Goal: Task Accomplishment & Management: Manage account settings

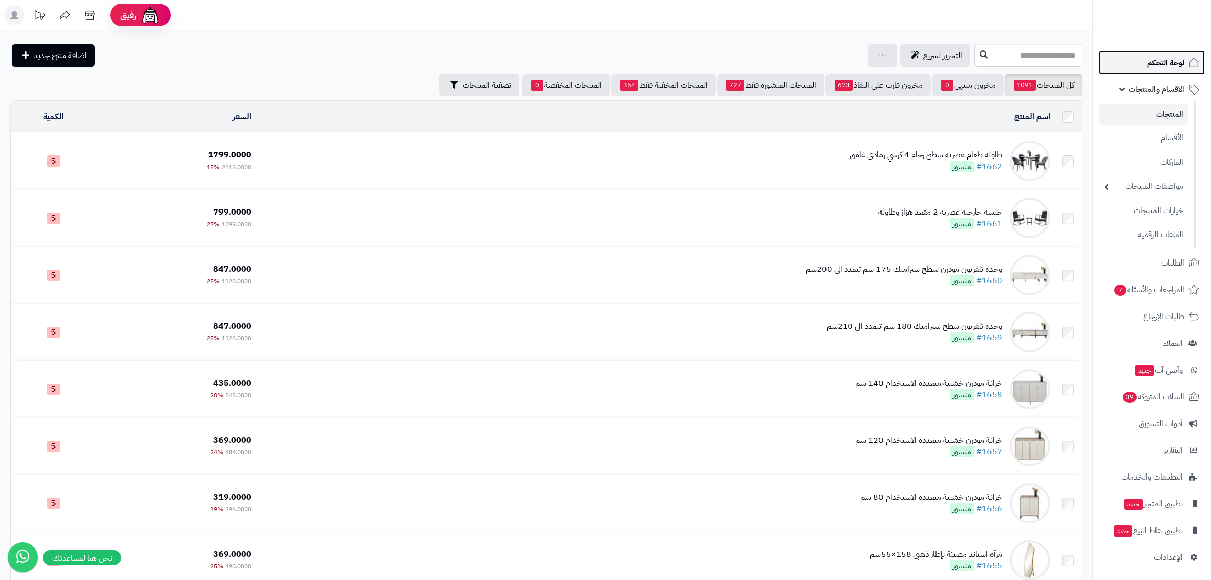
click at [1158, 74] on link "لوحة التحكم" at bounding box center [1152, 62] width 106 height 24
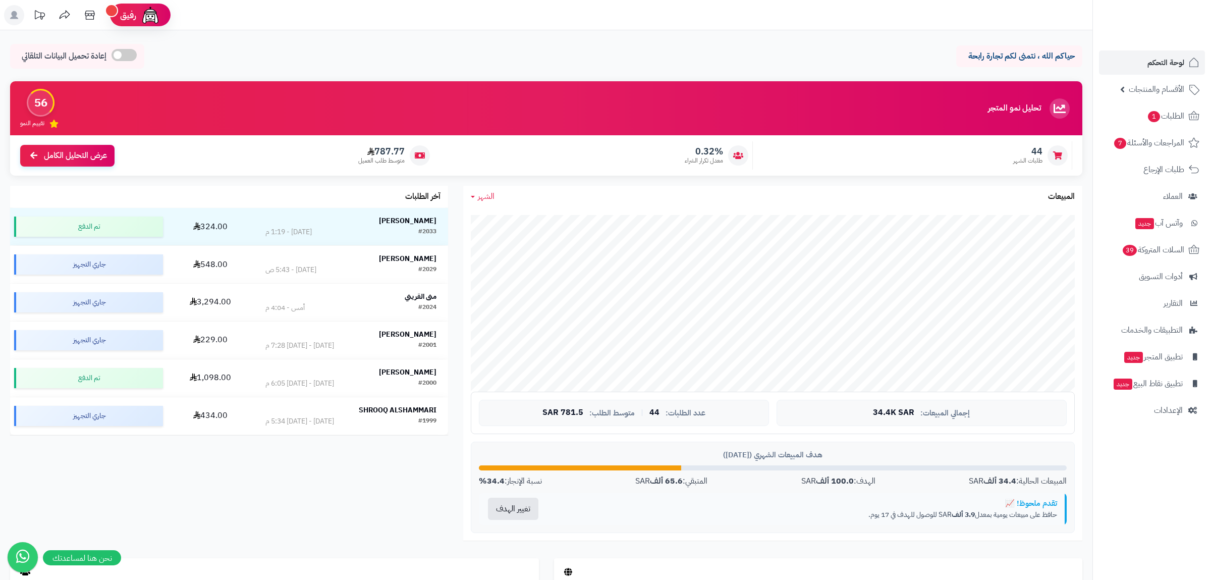
click at [1156, 86] on span "الأقسام والمنتجات" at bounding box center [1157, 89] width 56 height 14
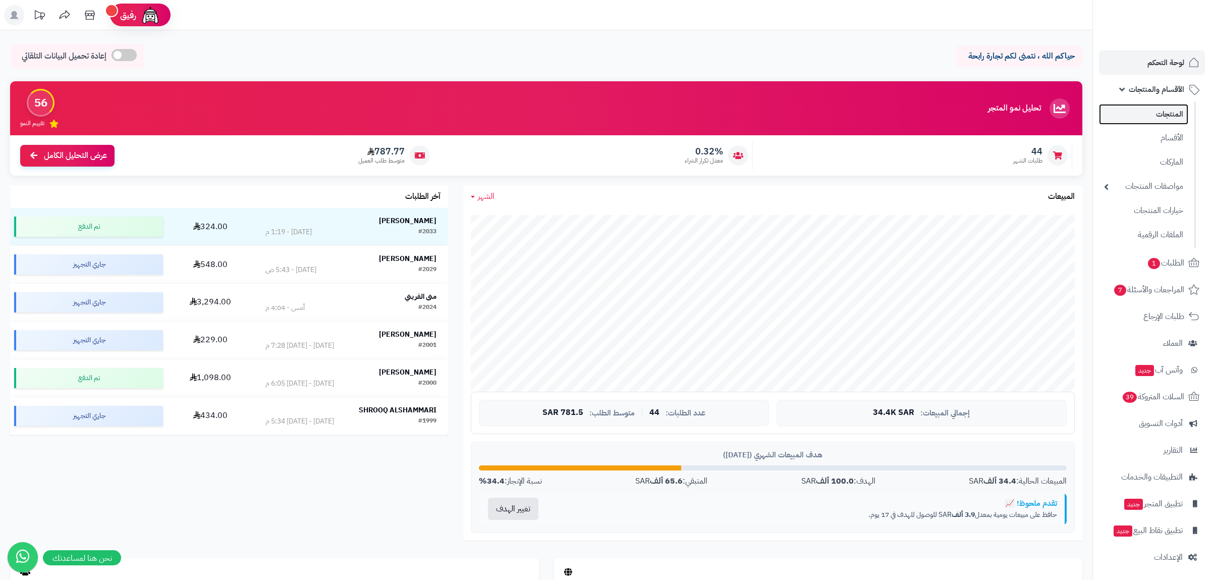
click at [1163, 118] on link "المنتجات" at bounding box center [1143, 114] width 89 height 21
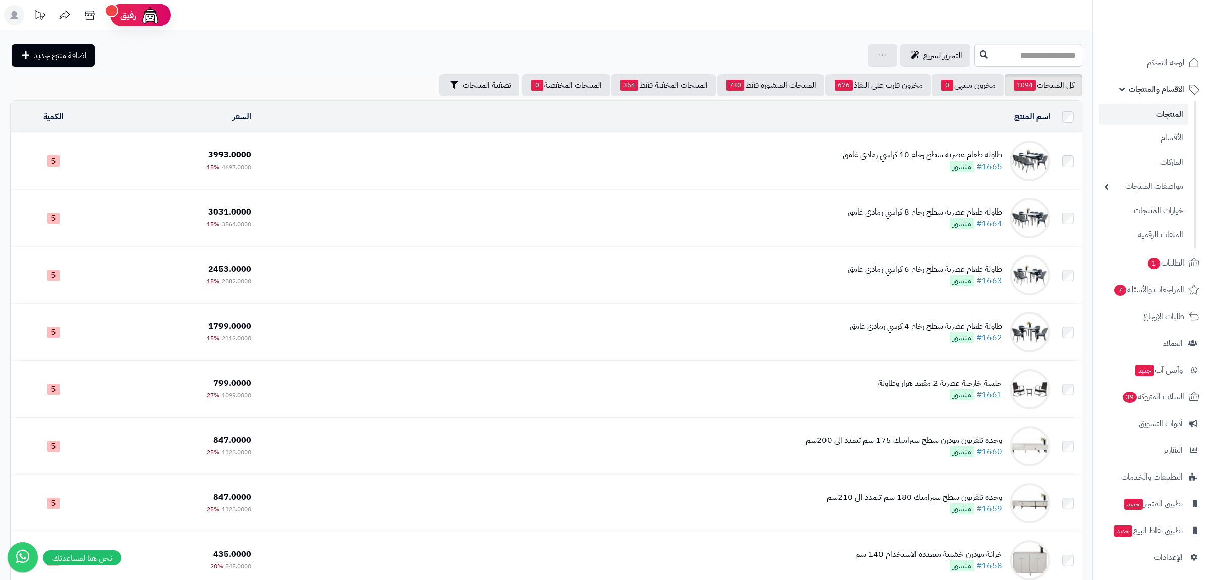
click at [1157, 94] on span "الأقسام والمنتجات" at bounding box center [1157, 89] width 56 height 14
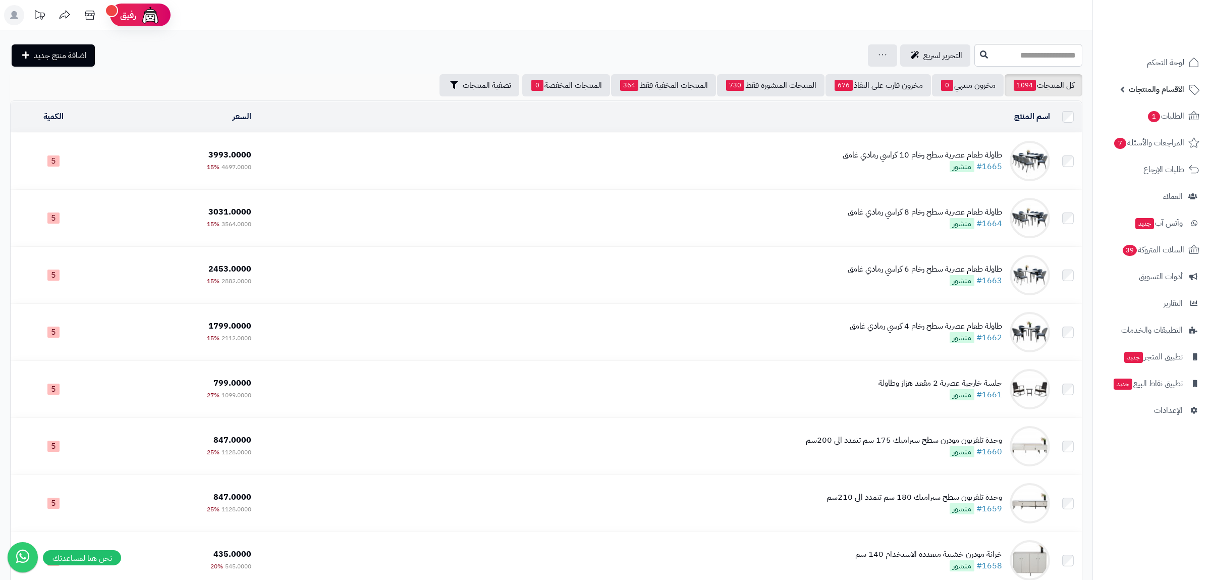
click at [1157, 91] on span "الأقسام والمنتجات" at bounding box center [1157, 89] width 56 height 14
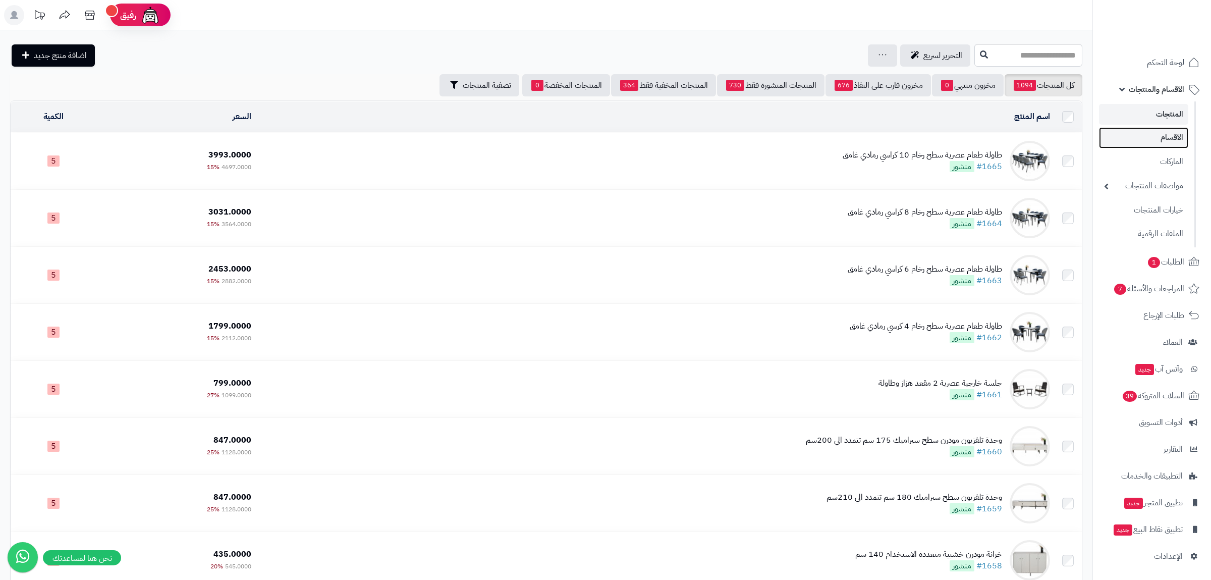
click at [1165, 134] on link "الأقسام" at bounding box center [1143, 137] width 89 height 21
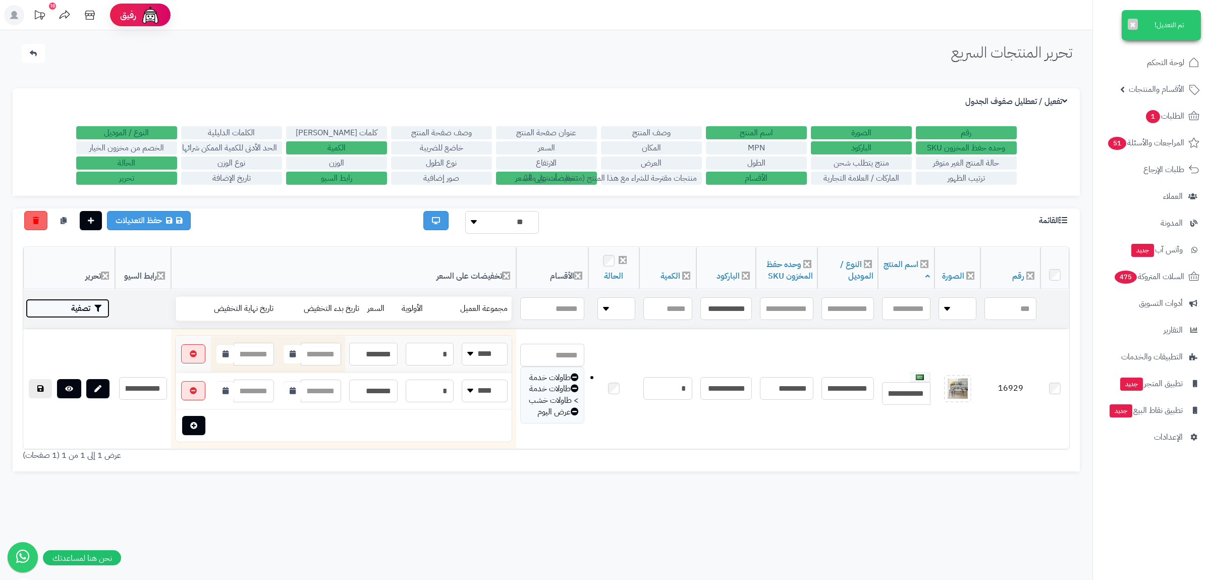
click at [73, 302] on button "تصفية" at bounding box center [68, 308] width 84 height 19
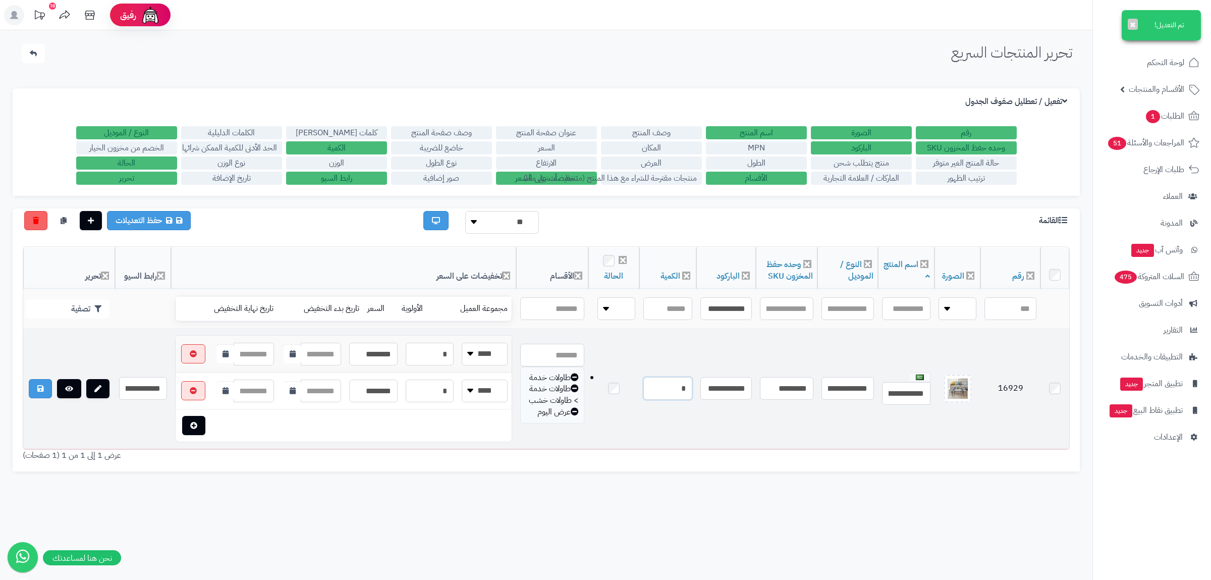
drag, startPoint x: 658, startPoint y: 398, endPoint x: 704, endPoint y: 398, distance: 45.9
click at [692, 398] on input "*" at bounding box center [668, 388] width 49 height 23
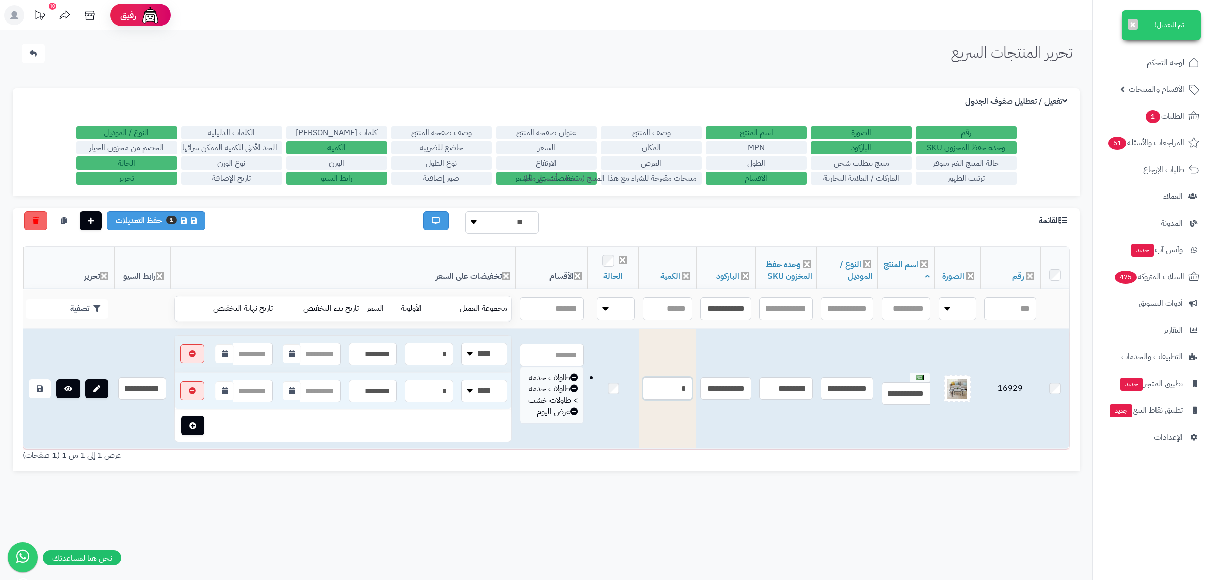
type input "*"
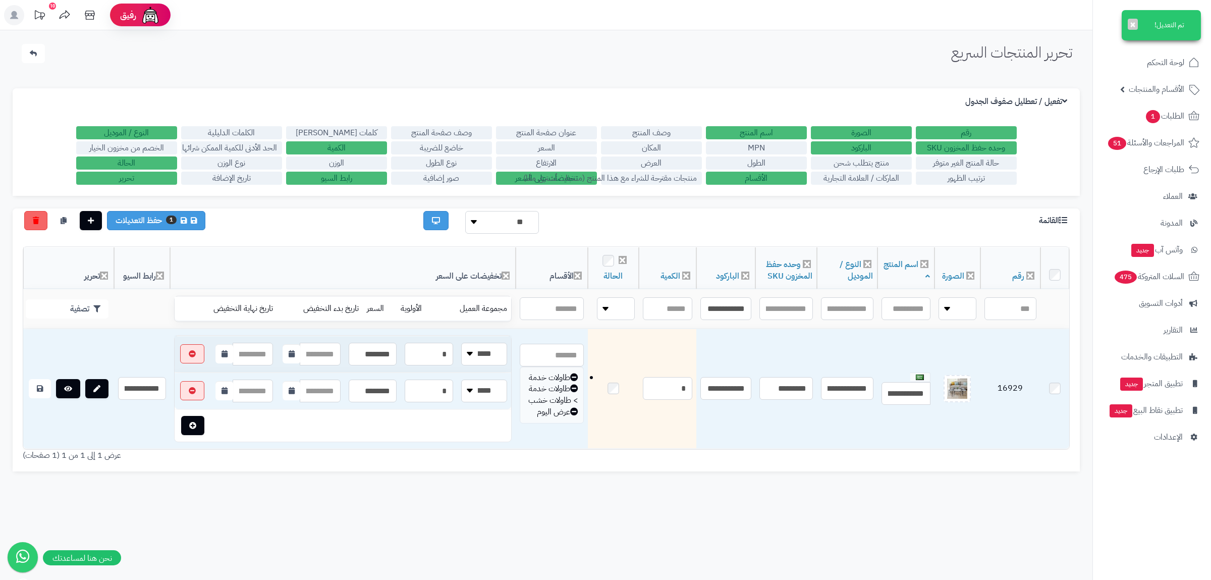
drag, startPoint x: 535, startPoint y: 507, endPoint x: 524, endPoint y: 510, distance: 11.2
click at [524, 510] on div "تحرير المنتجات السريع الرئيسية الاضافات تحرير المنتجات السريع تم التعديل! × الإ…" at bounding box center [546, 320] width 1093 height 580
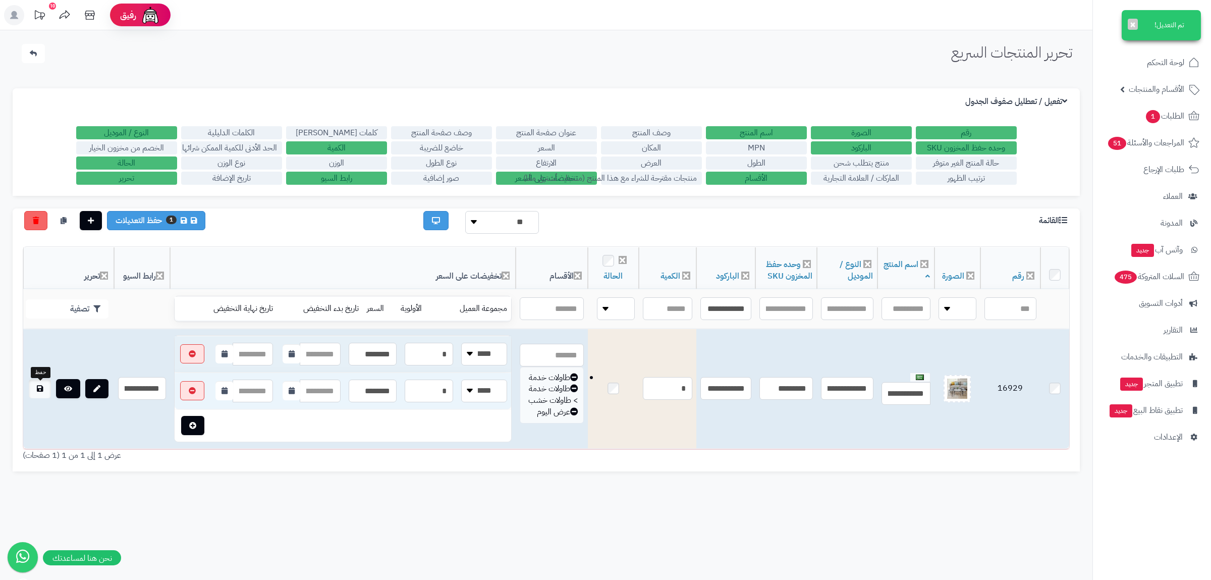
click at [42, 391] on icon at bounding box center [40, 388] width 6 height 7
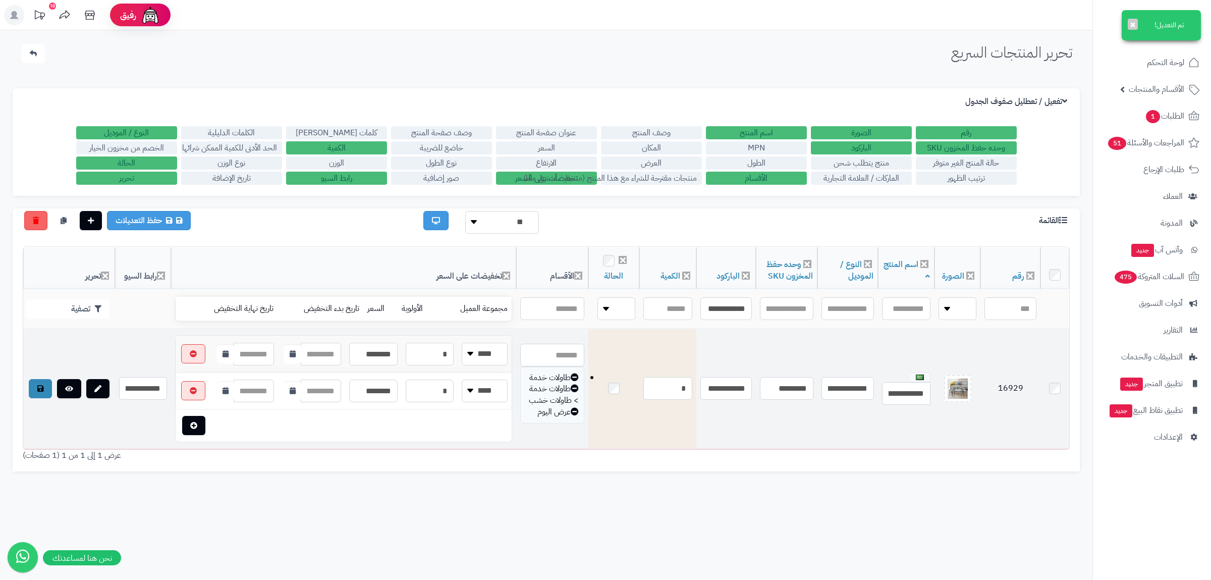
click at [633, 484] on div "الإعدادات نسخ الميتا من اسم المنتج نسخ الموديل من اسم المنتج تفعيل / تعطليل صفو…" at bounding box center [546, 280] width 1067 height 408
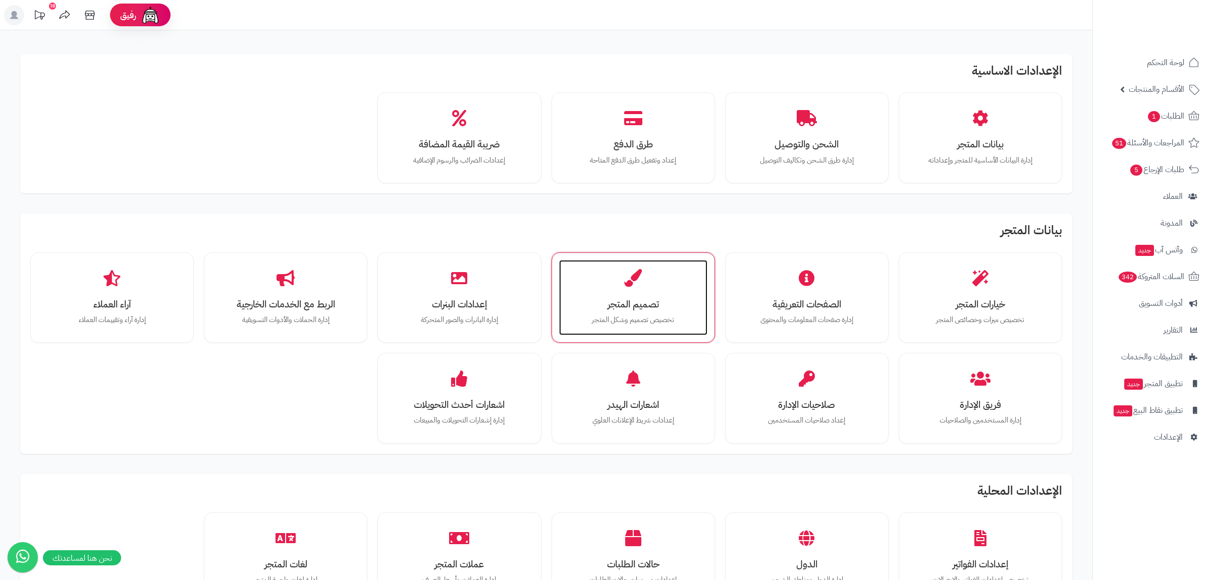
click at [659, 287] on div "تصميم المتجر تخصيص تصميم وشكل المتجر" at bounding box center [633, 298] width 148 height 76
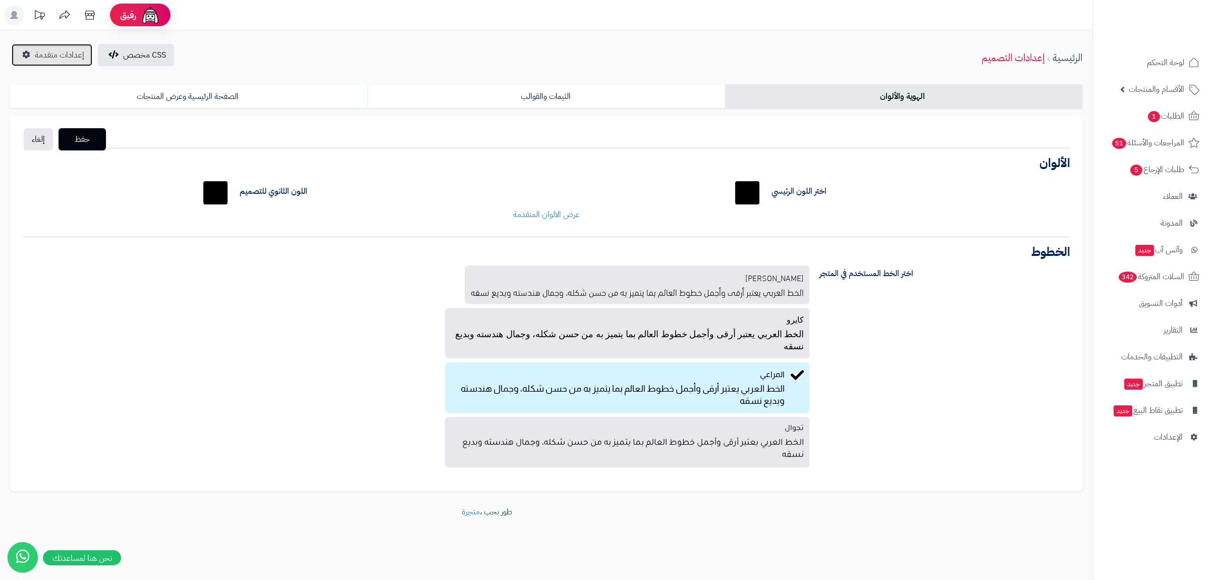
click at [64, 53] on span "إعدادات متقدمة" at bounding box center [59, 55] width 49 height 12
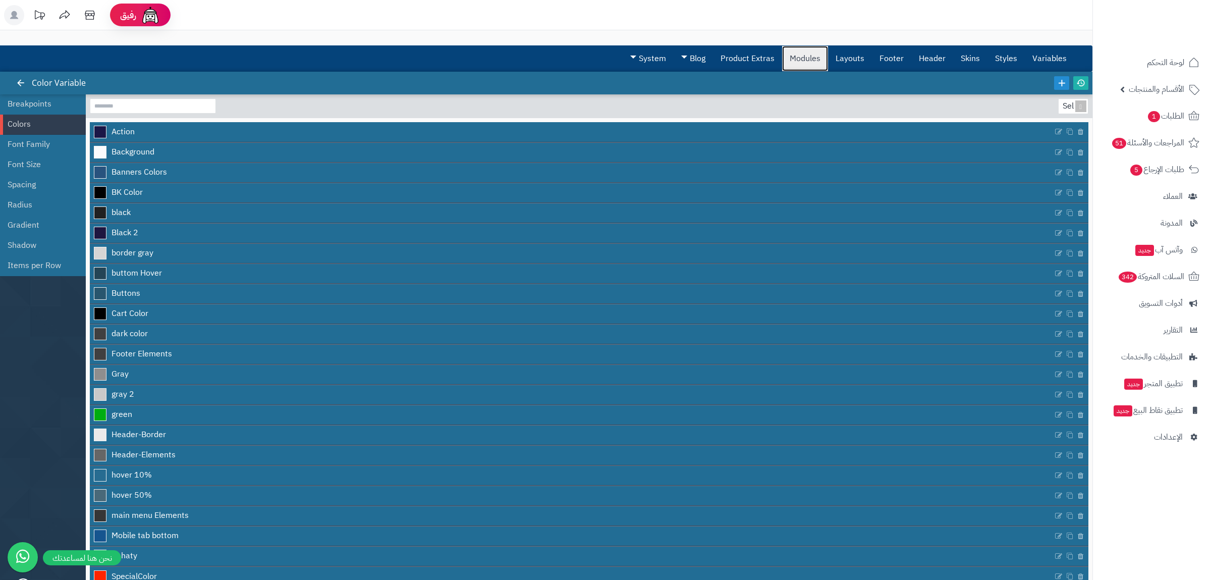
click at [794, 60] on link "Modules" at bounding box center [805, 58] width 46 height 25
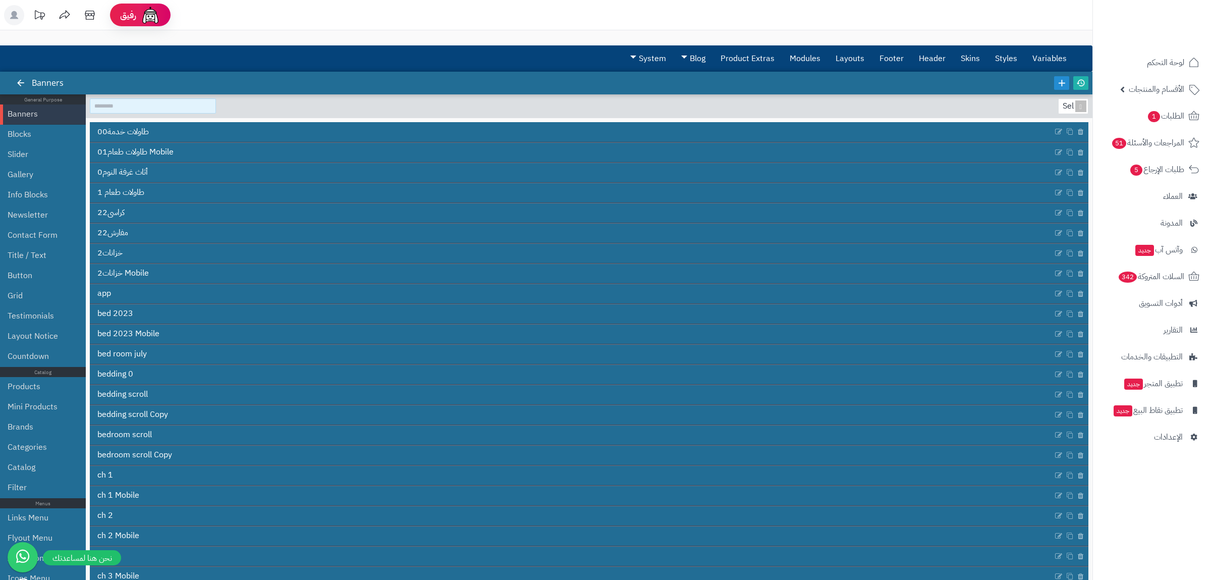
click at [131, 105] on input at bounding box center [153, 105] width 126 height 15
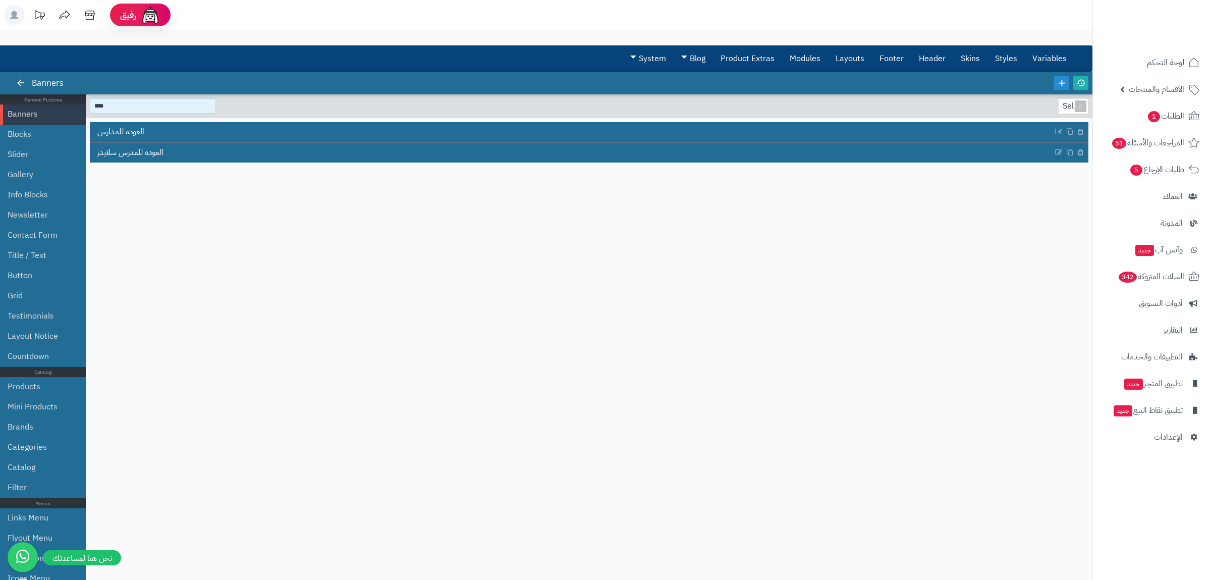
drag, startPoint x: 116, startPoint y: 109, endPoint x: 67, endPoint y: 105, distance: 49.1
click at [90, 105] on input "****" at bounding box center [153, 105] width 126 height 15
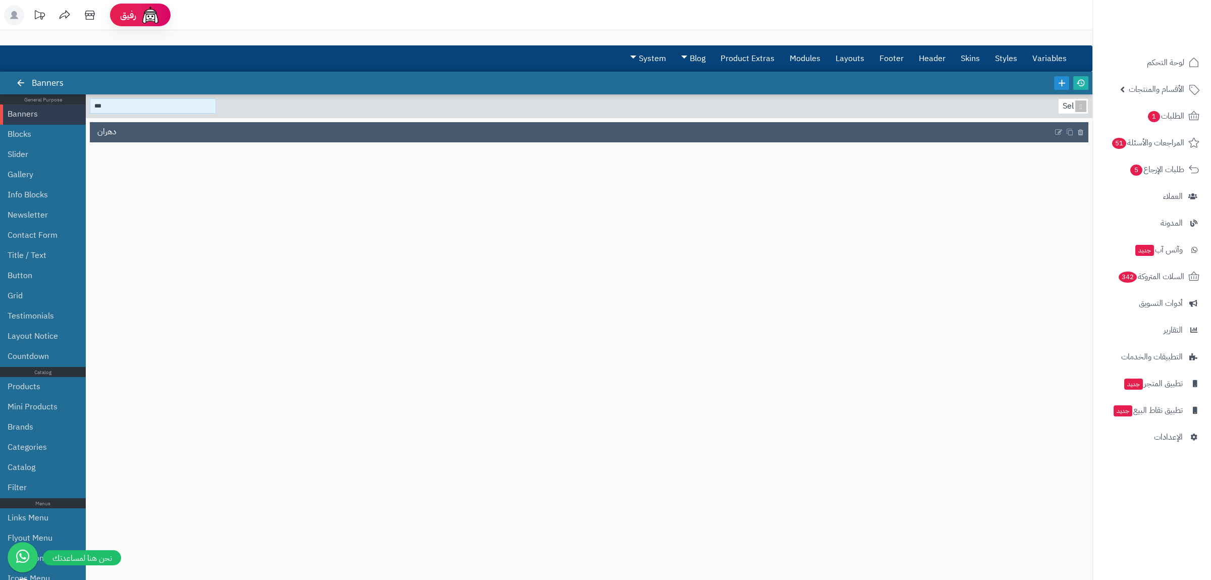
type input "***"
click at [109, 142] on div "دهران" at bounding box center [589, 132] width 999 height 20
click at [153, 136] on link "دهران" at bounding box center [572, 132] width 964 height 19
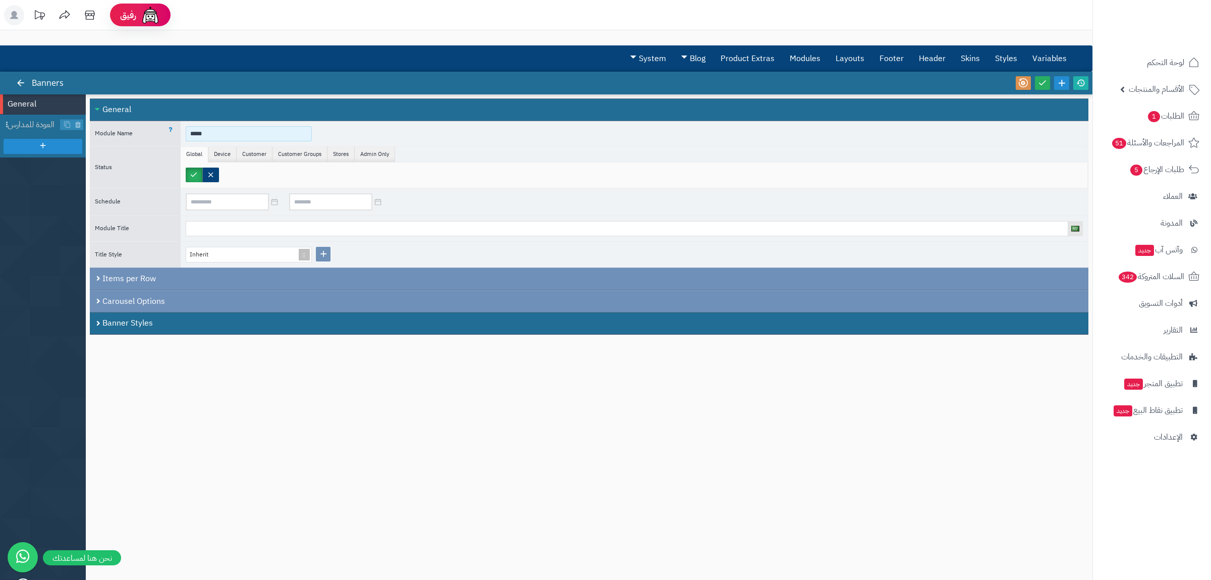
drag, startPoint x: 222, startPoint y: 134, endPoint x: 187, endPoint y: 136, distance: 34.9
click at [187, 136] on input "*****" at bounding box center [249, 133] width 126 height 15
click at [47, 124] on span "العودة للمدارس" at bounding box center [34, 125] width 53 height 12
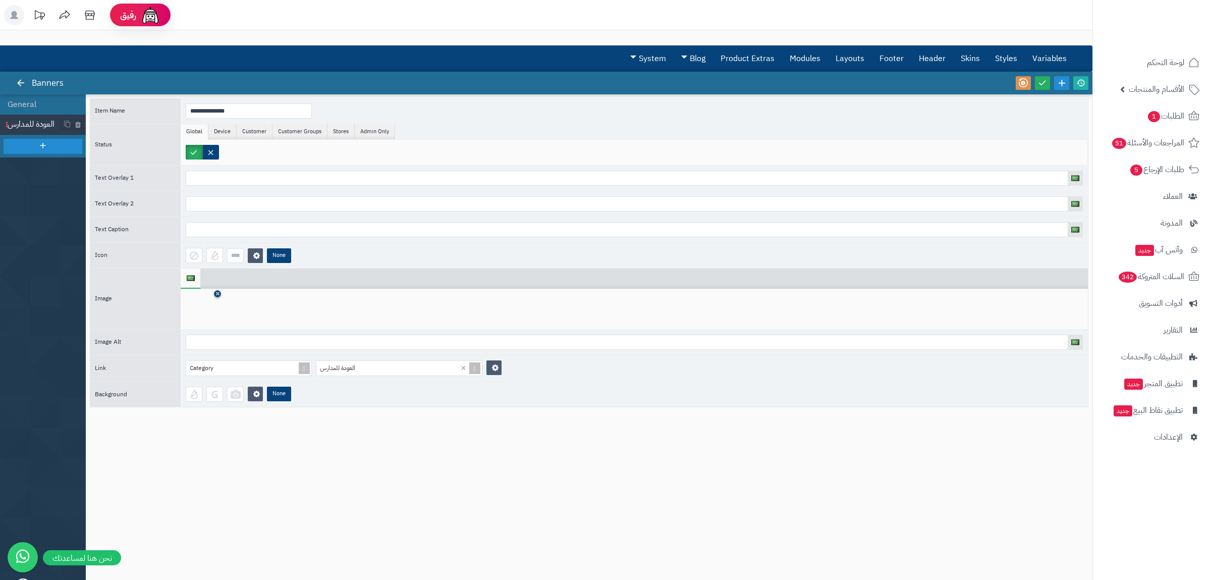
click at [218, 294] on icon at bounding box center [218, 294] width 4 height 6
click at [206, 312] on icon at bounding box center [202, 309] width 32 height 30
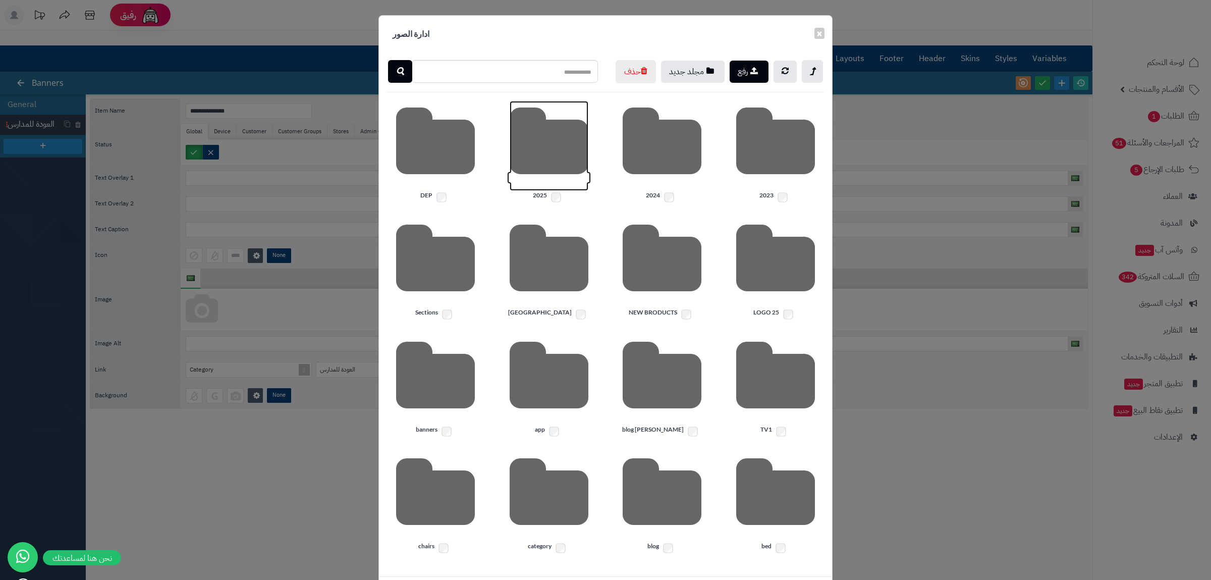
click at [576, 191] on icon at bounding box center [549, 146] width 79 height 90
click at [765, 191] on icon at bounding box center [775, 146] width 79 height 90
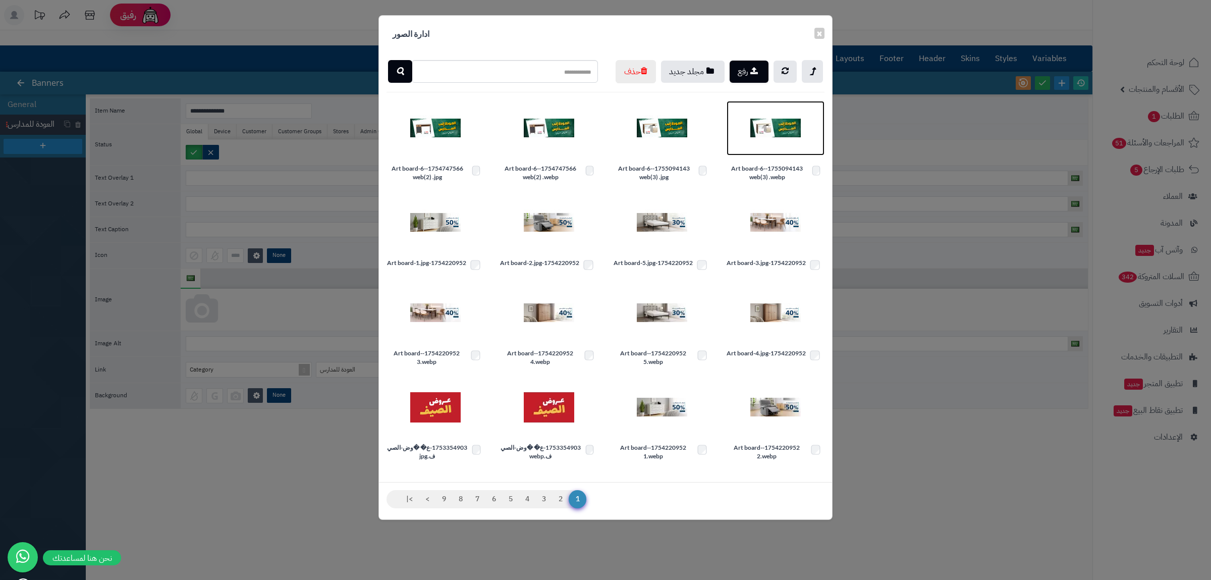
click at [779, 153] on img at bounding box center [776, 128] width 50 height 50
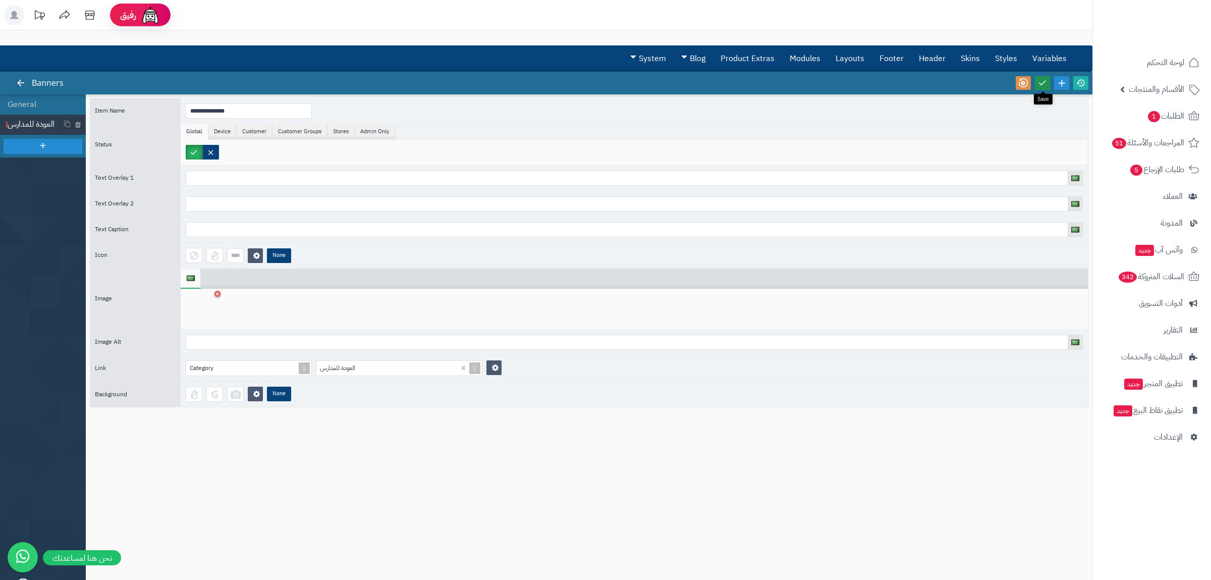
click at [1042, 83] on icon at bounding box center [1042, 82] width 9 height 9
click at [1084, 81] on icon at bounding box center [1081, 82] width 9 height 9
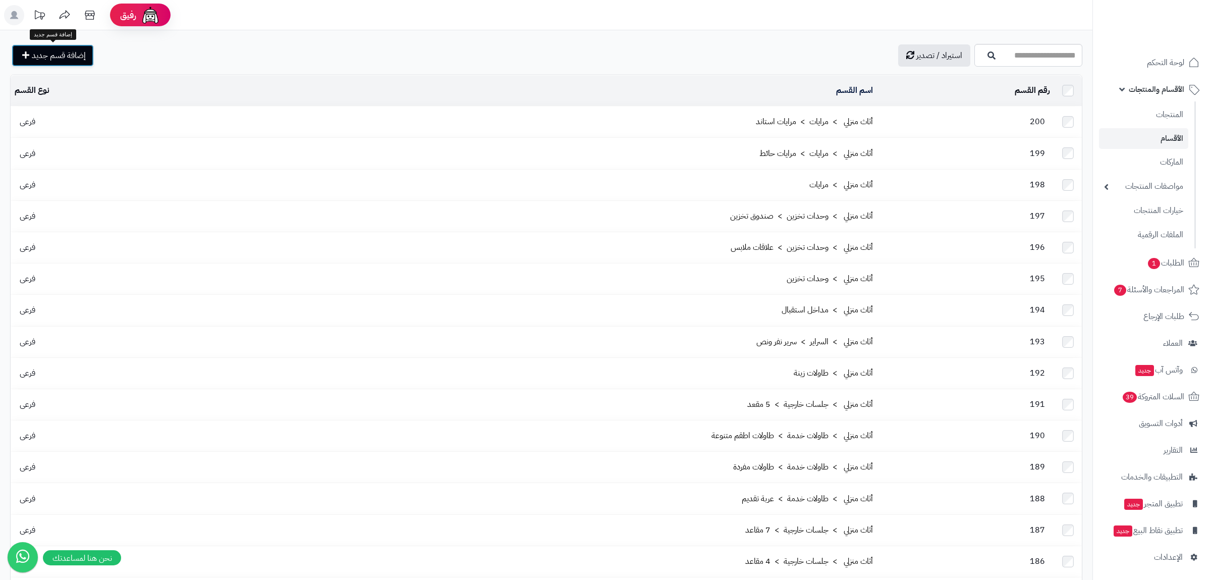
click at [64, 61] on span "إضافة قسم جديد" at bounding box center [59, 55] width 54 height 12
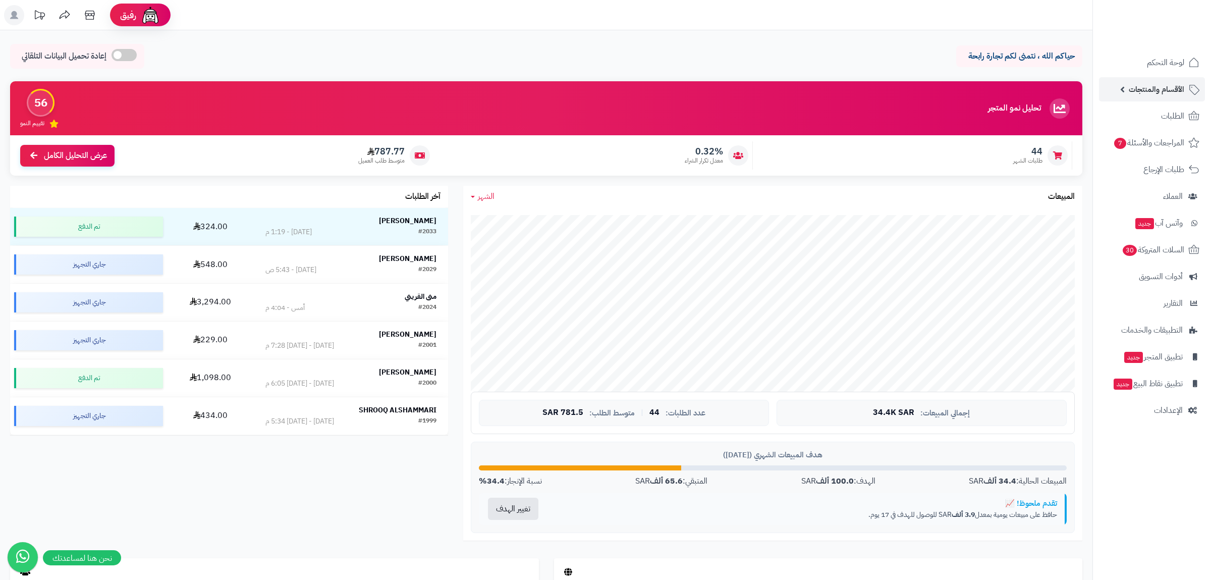
click at [1160, 86] on span "الأقسام والمنتجات" at bounding box center [1157, 89] width 56 height 14
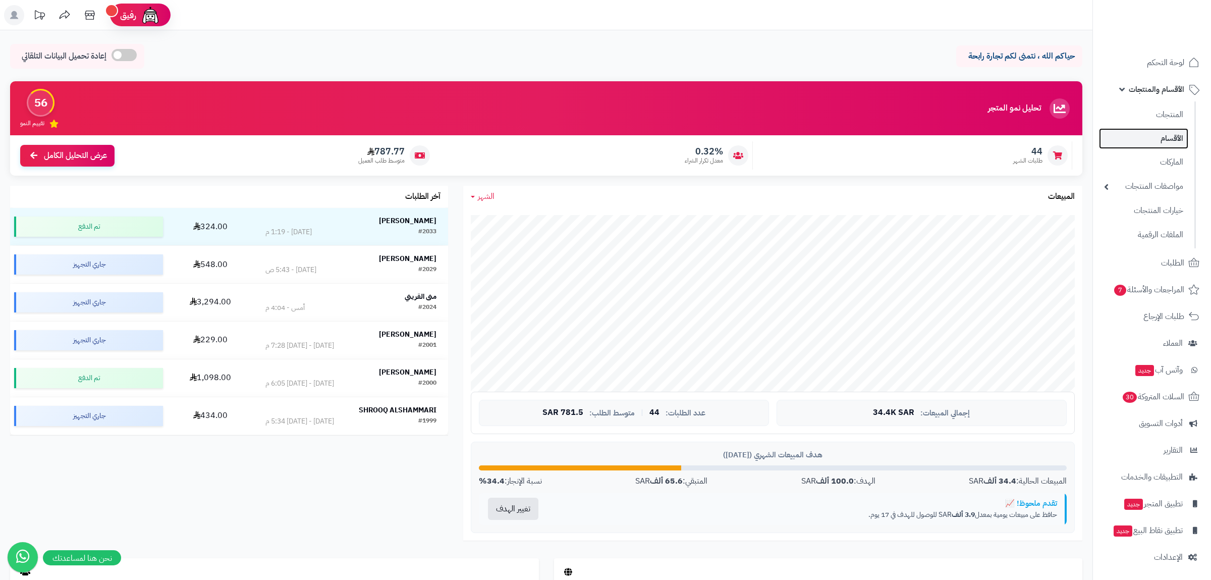
click at [1173, 139] on link "الأقسام" at bounding box center [1143, 138] width 89 height 21
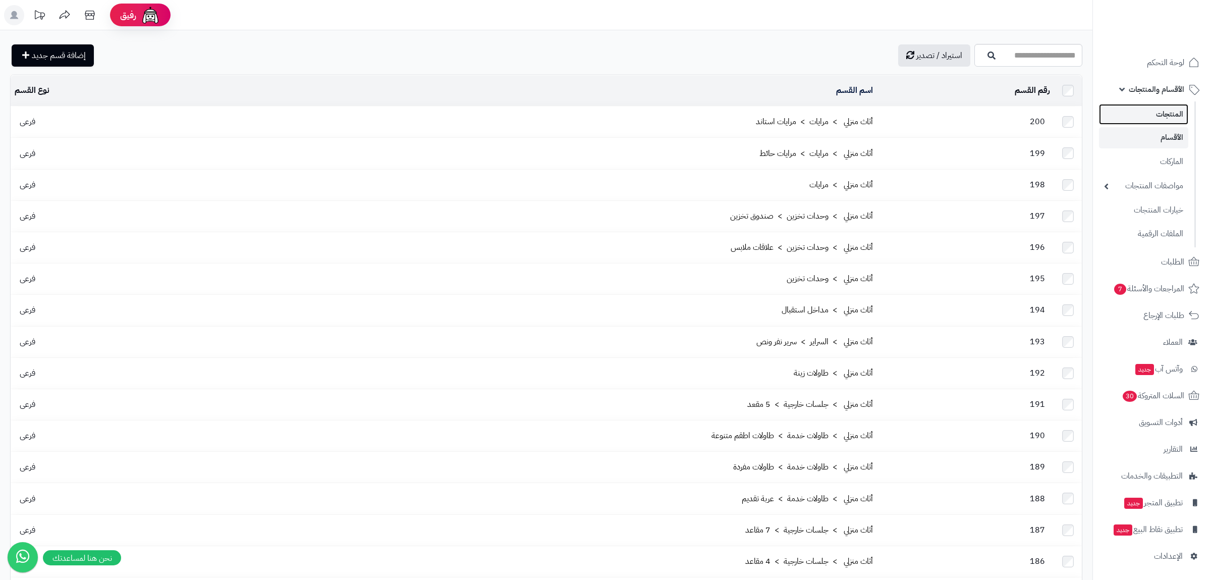
click at [1168, 121] on link "المنتجات" at bounding box center [1143, 114] width 89 height 21
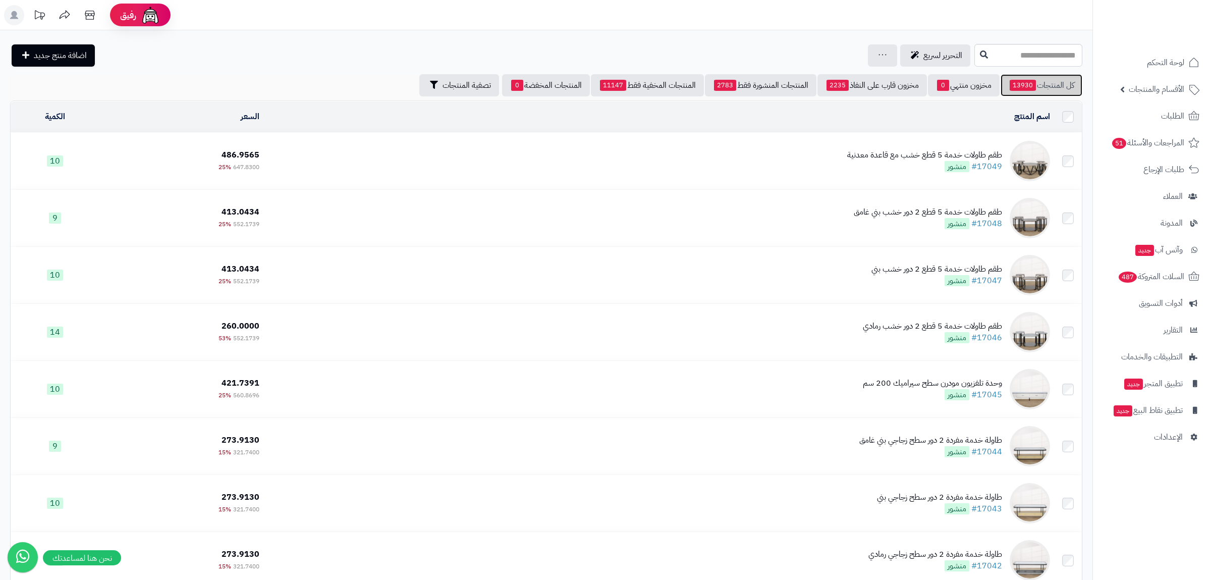
click at [1040, 90] on link "كل المنتجات 13930" at bounding box center [1042, 85] width 82 height 22
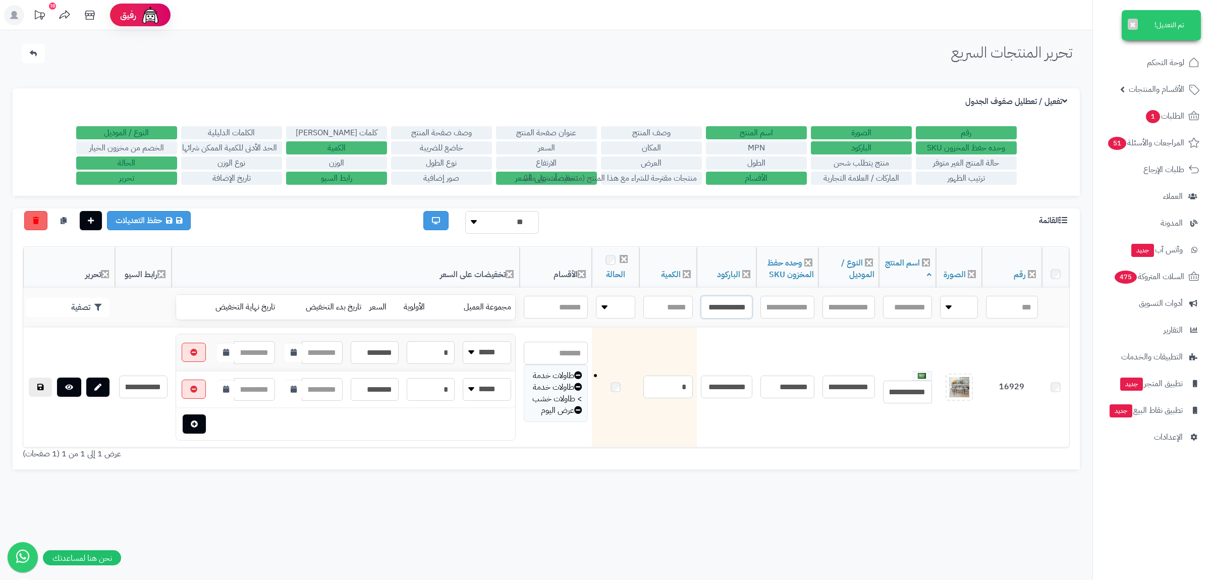
click at [731, 311] on input "**********" at bounding box center [726, 307] width 51 height 23
click at [731, 311] on input "**********" at bounding box center [727, 307] width 51 height 23
paste input "text"
type input "**********"
click at [61, 307] on button "تصفية" at bounding box center [68, 308] width 84 height 19
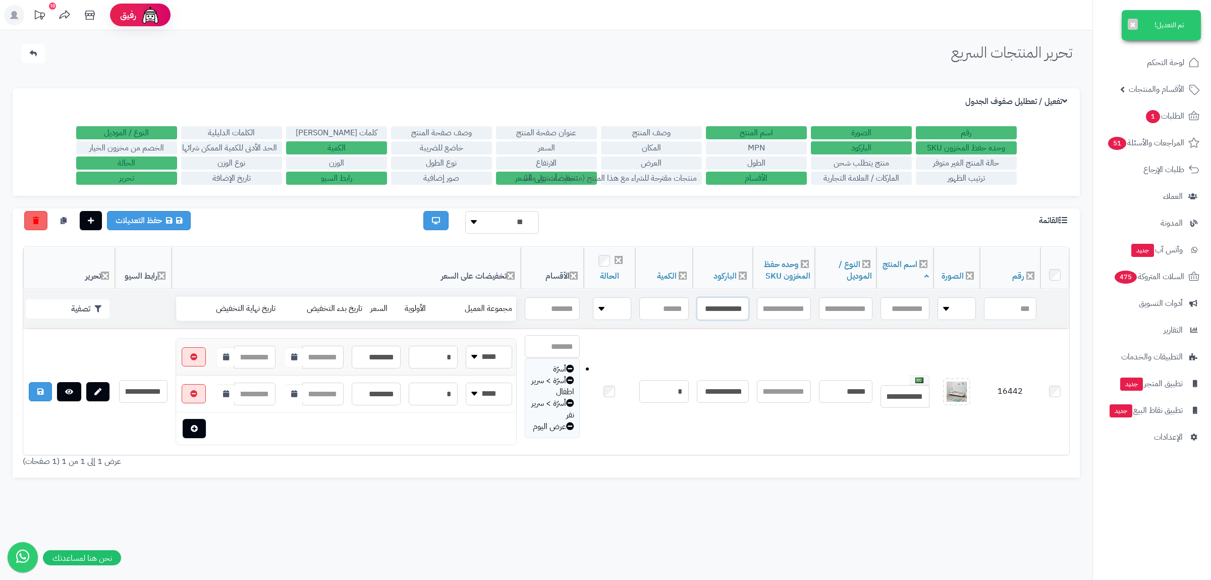
click at [724, 307] on input "**********" at bounding box center [723, 308] width 52 height 23
paste input "text"
type input "**********"
click at [81, 308] on button "تصفية" at bounding box center [68, 308] width 84 height 19
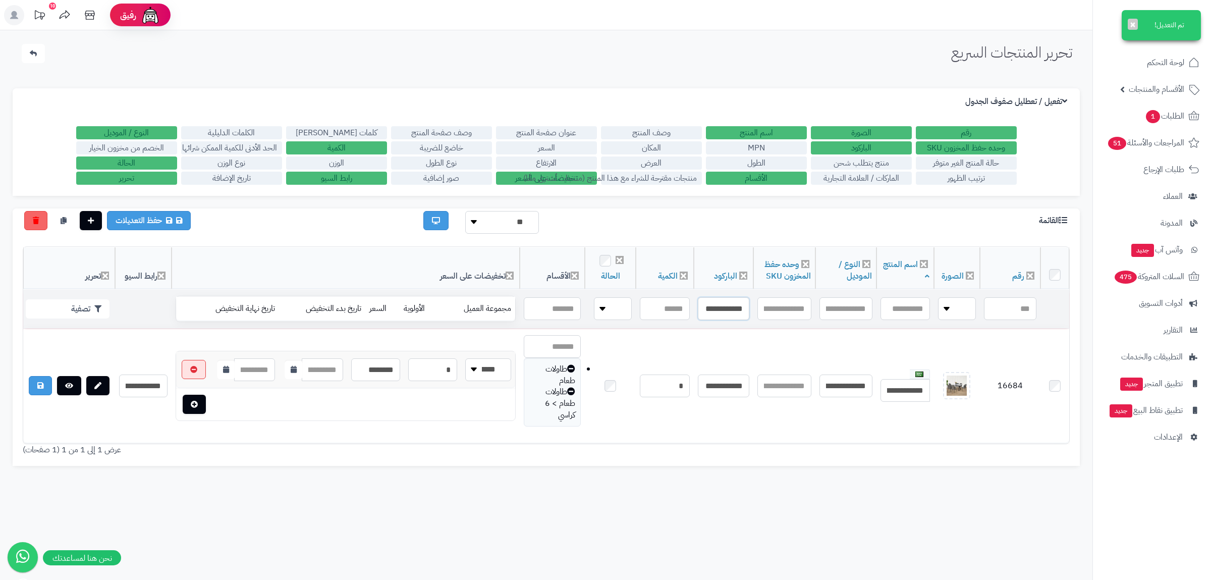
click at [723, 310] on input "**********" at bounding box center [723, 308] width 51 height 23
paste input "text"
type input "**********"
click at [92, 310] on button "تصفية" at bounding box center [68, 308] width 84 height 19
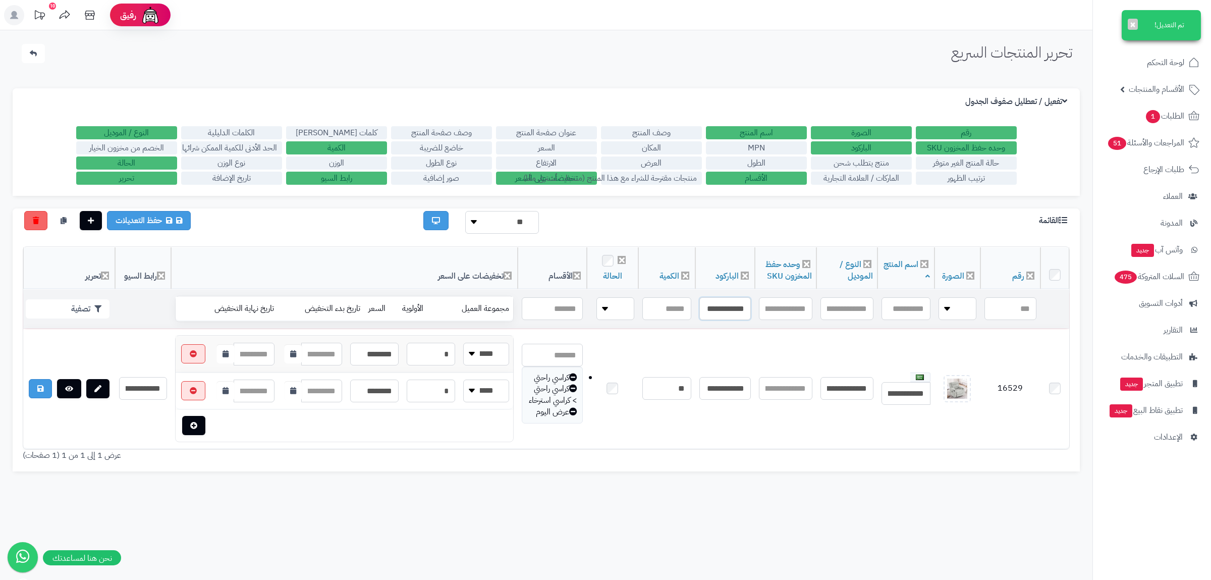
click at [724, 303] on input "**********" at bounding box center [725, 308] width 51 height 23
paste input "text"
type input "**********"
click at [65, 302] on button "تصفية" at bounding box center [68, 308] width 84 height 19
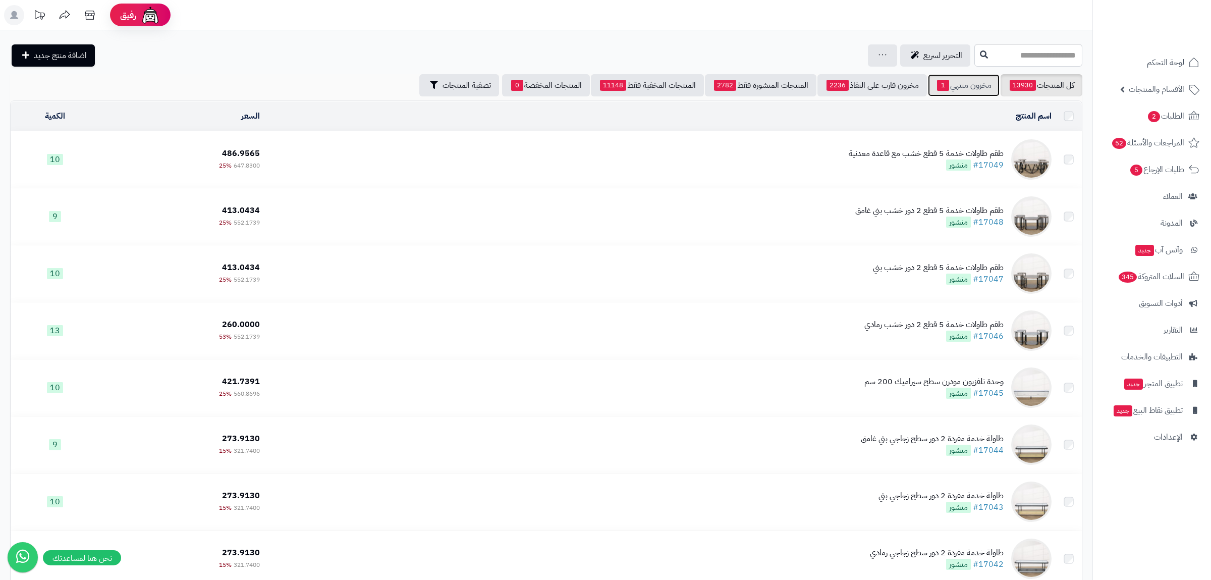
click at [962, 88] on link "مخزون منتهي 1" at bounding box center [964, 85] width 72 height 22
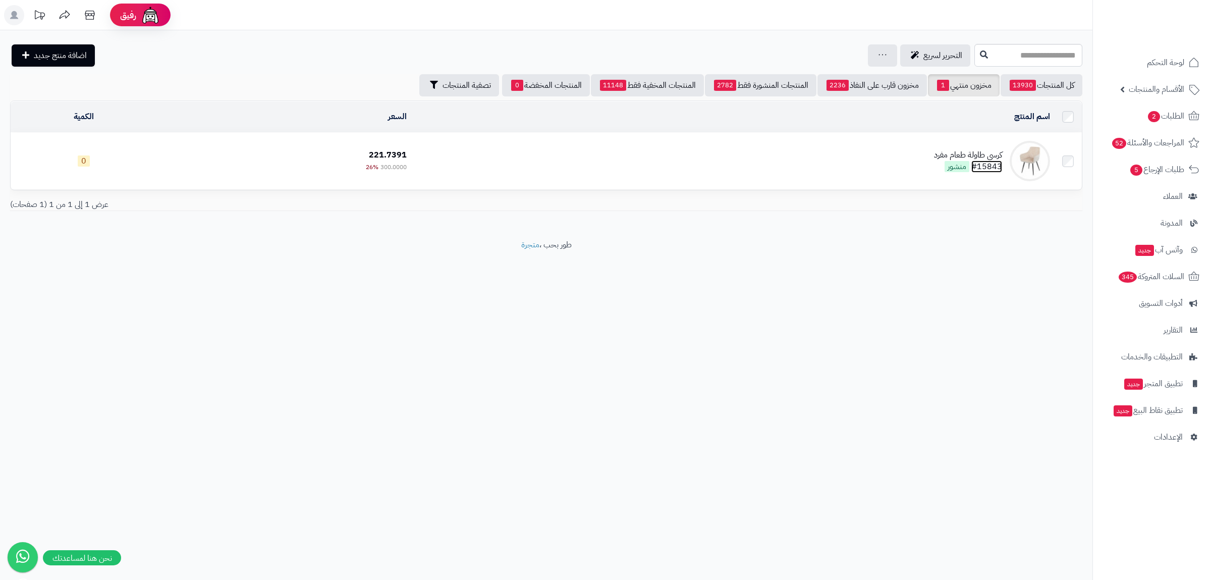
click at [996, 164] on link "#15843" at bounding box center [987, 167] width 31 height 12
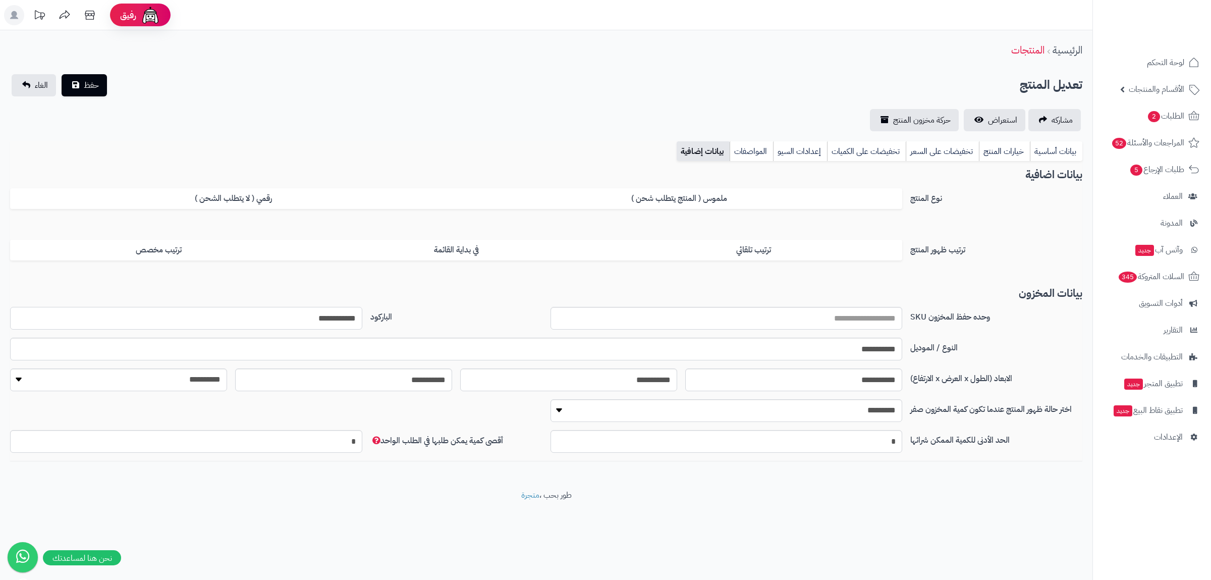
click at [312, 324] on input "**********" at bounding box center [186, 318] width 352 height 23
click at [1048, 147] on link "بيانات أساسية" at bounding box center [1056, 151] width 52 height 20
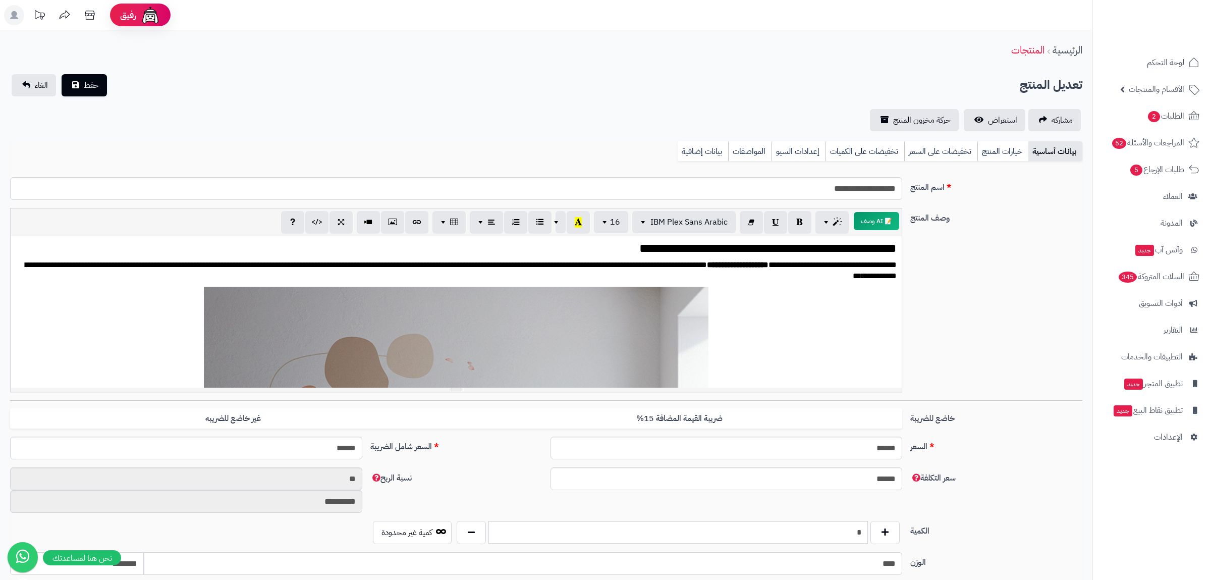
scroll to position [450, 0]
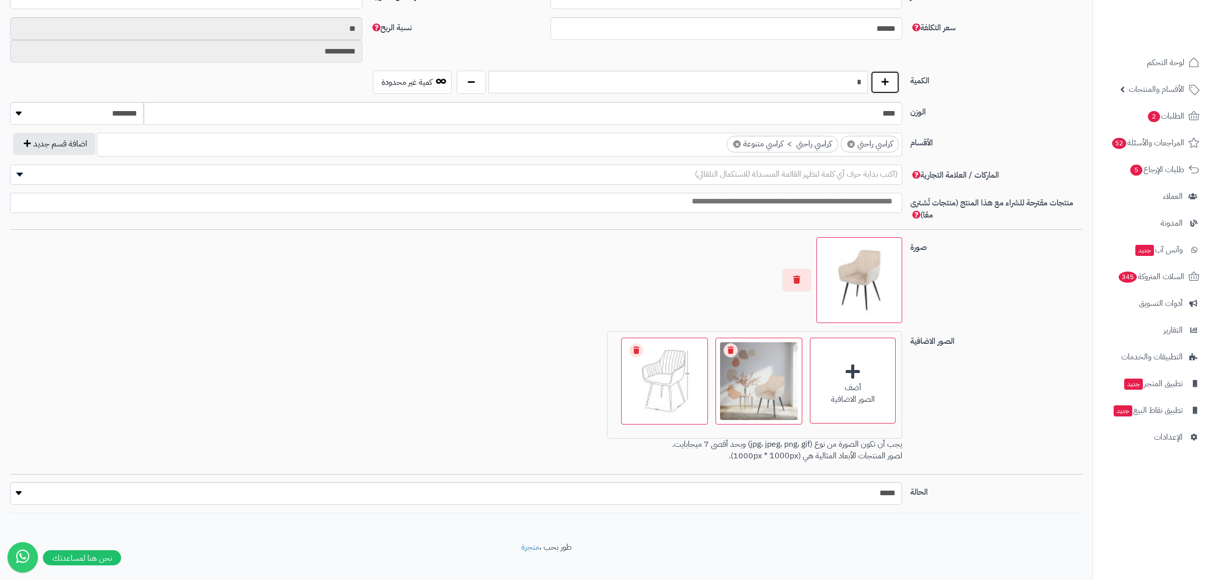
click at [885, 86] on button "button" at bounding box center [885, 82] width 29 height 23
type input "*"
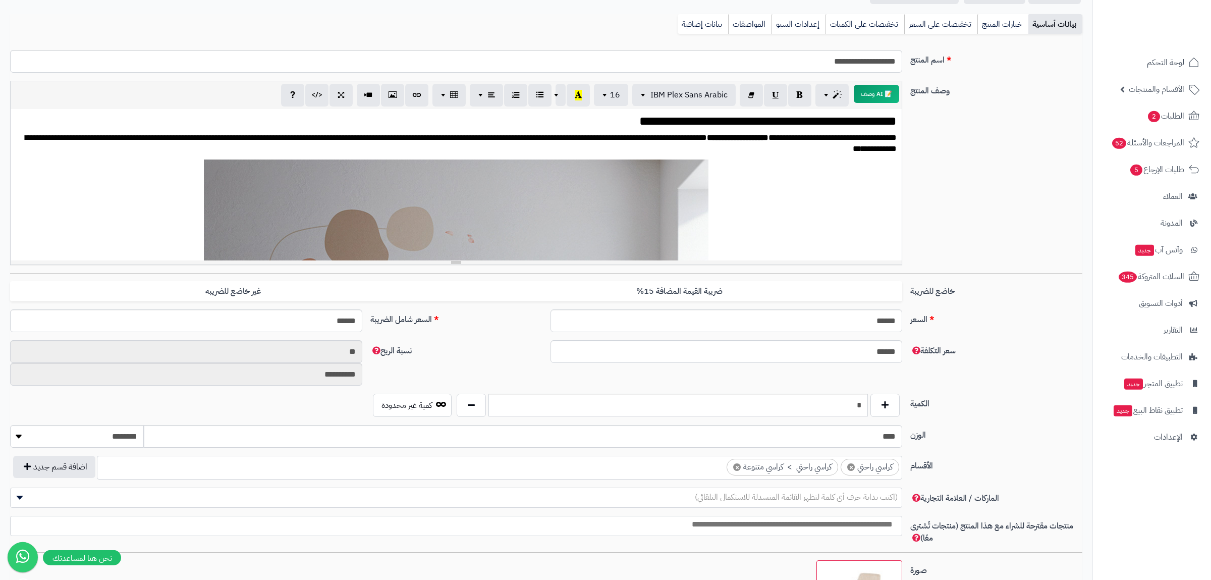
scroll to position [0, 0]
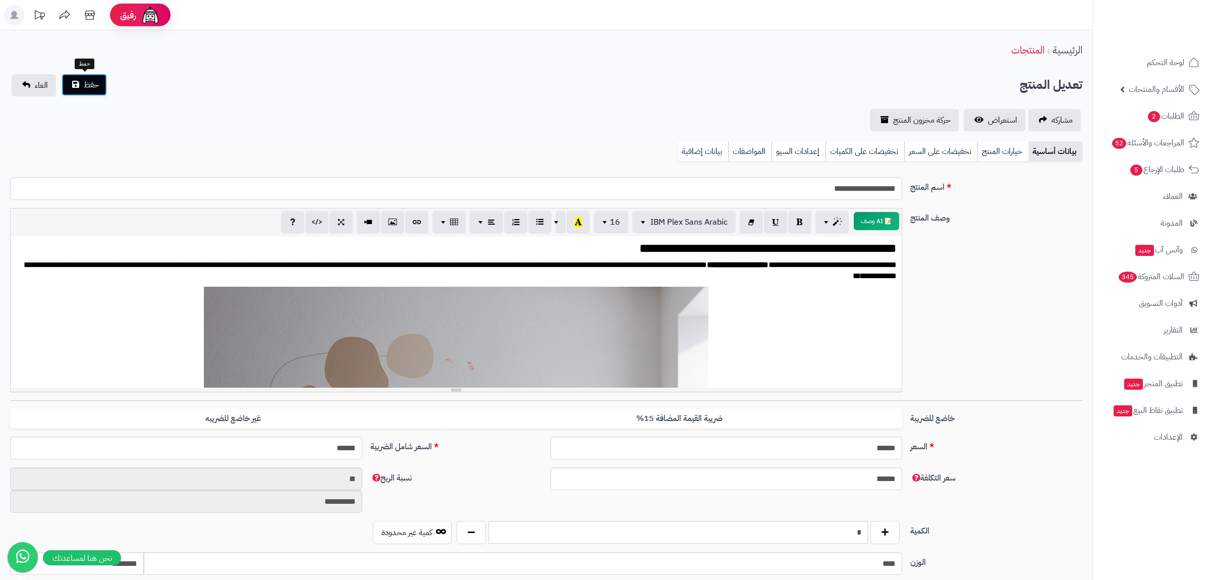
click at [84, 77] on button "حفظ" at bounding box center [84, 85] width 45 height 22
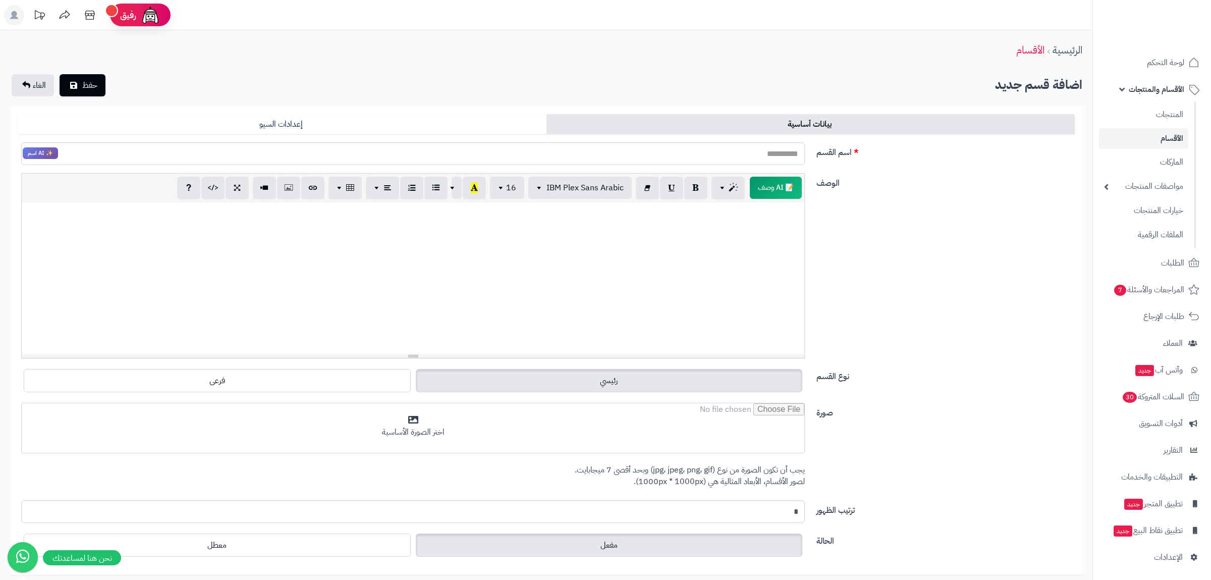
click at [779, 152] on input "اسم القسم" at bounding box center [413, 153] width 784 height 23
click at [782, 151] on input "**********" at bounding box center [413, 153] width 784 height 23
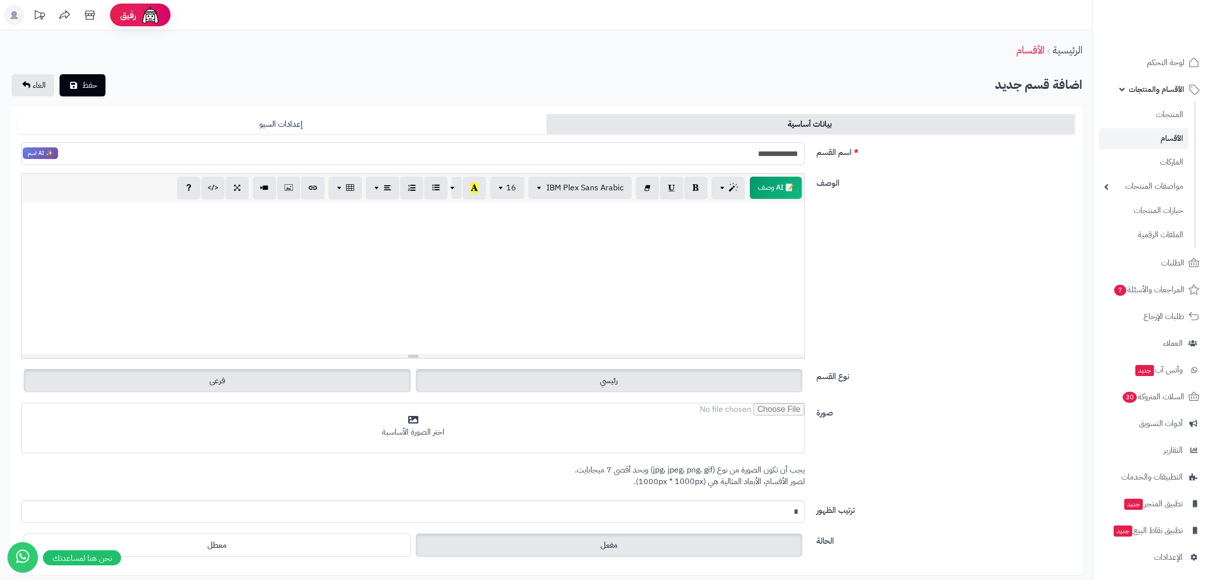
type input "**********"
click at [315, 384] on label "فرعى" at bounding box center [217, 380] width 387 height 23
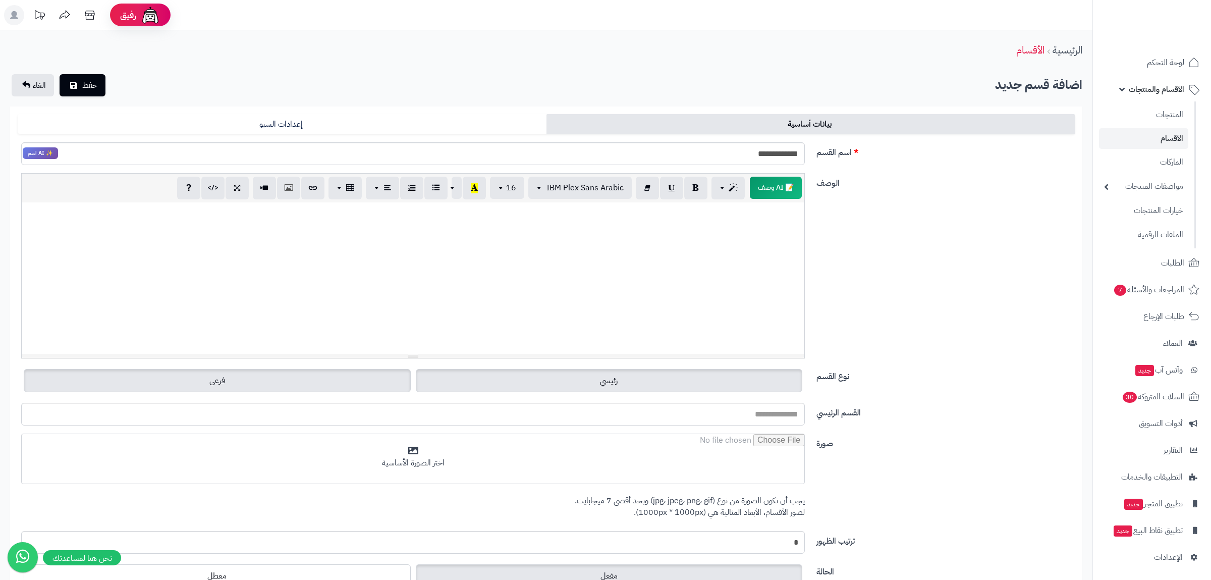
click at [605, 384] on span "رئيسي" at bounding box center [609, 381] width 18 height 12
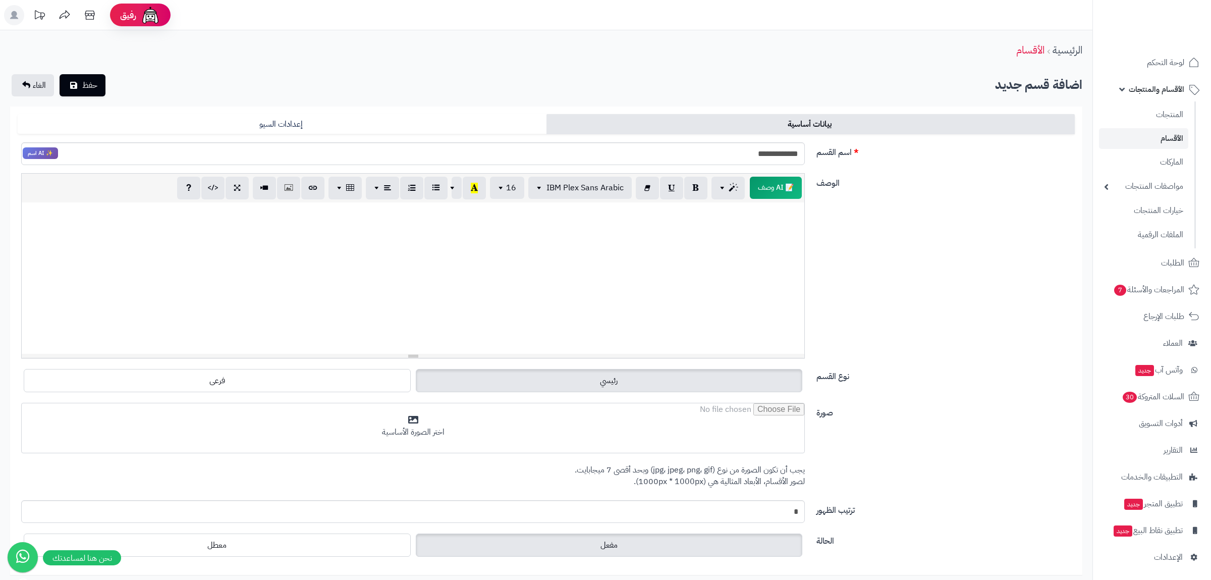
scroll to position [75, 0]
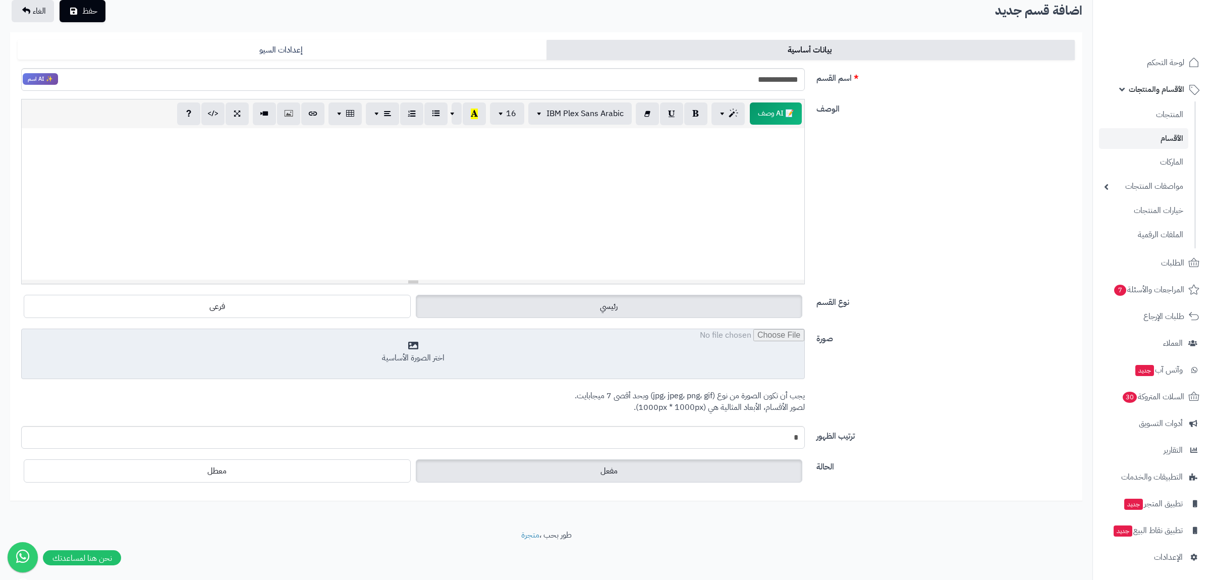
click at [534, 351] on input "file" at bounding box center [413, 354] width 783 height 50
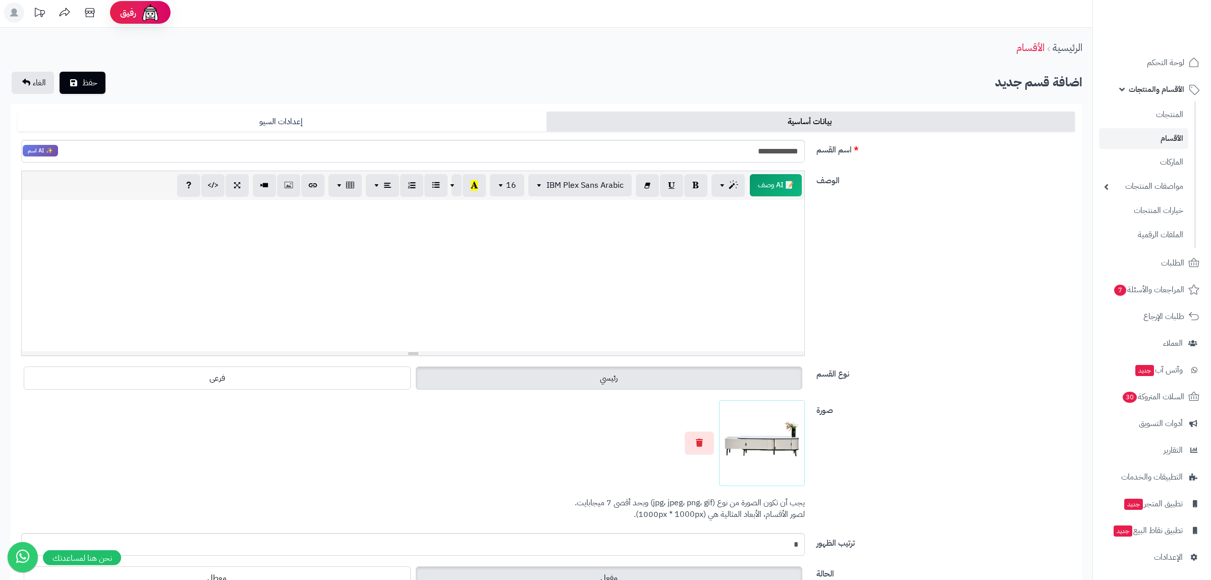
scroll to position [0, 0]
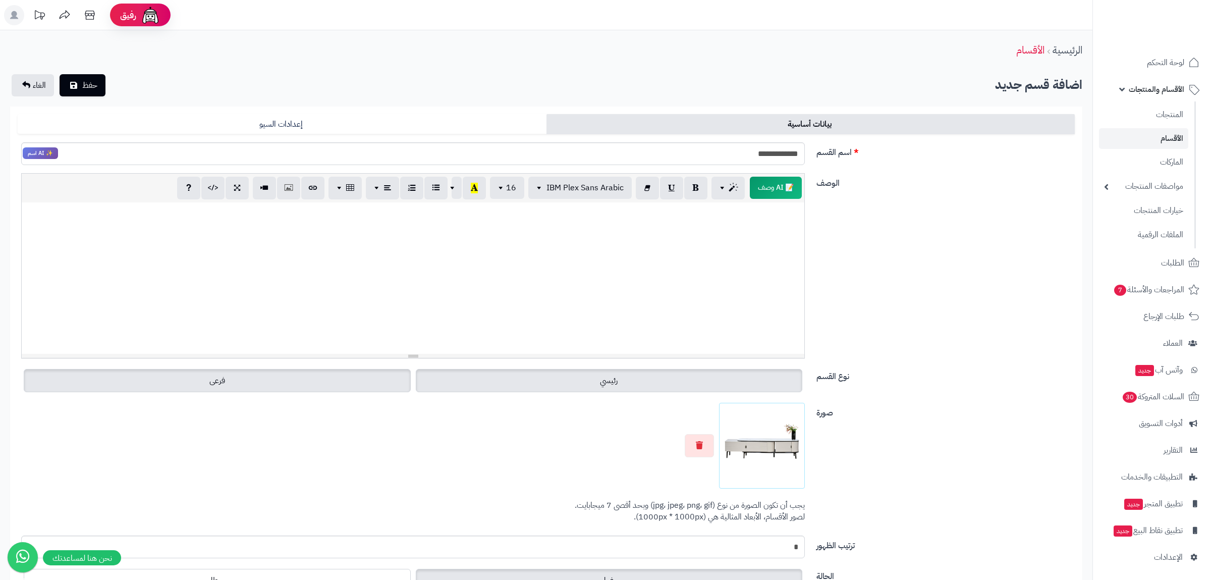
click at [328, 380] on label "فرعى" at bounding box center [217, 380] width 387 height 23
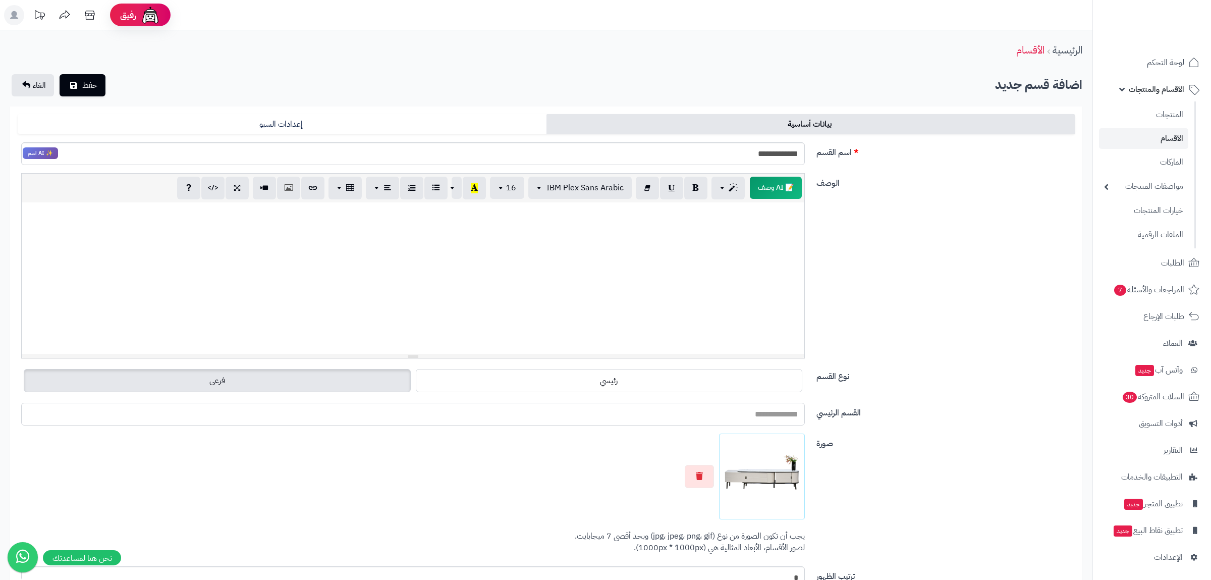
click at [781, 418] on input "القسم الرئيسي" at bounding box center [413, 414] width 784 height 23
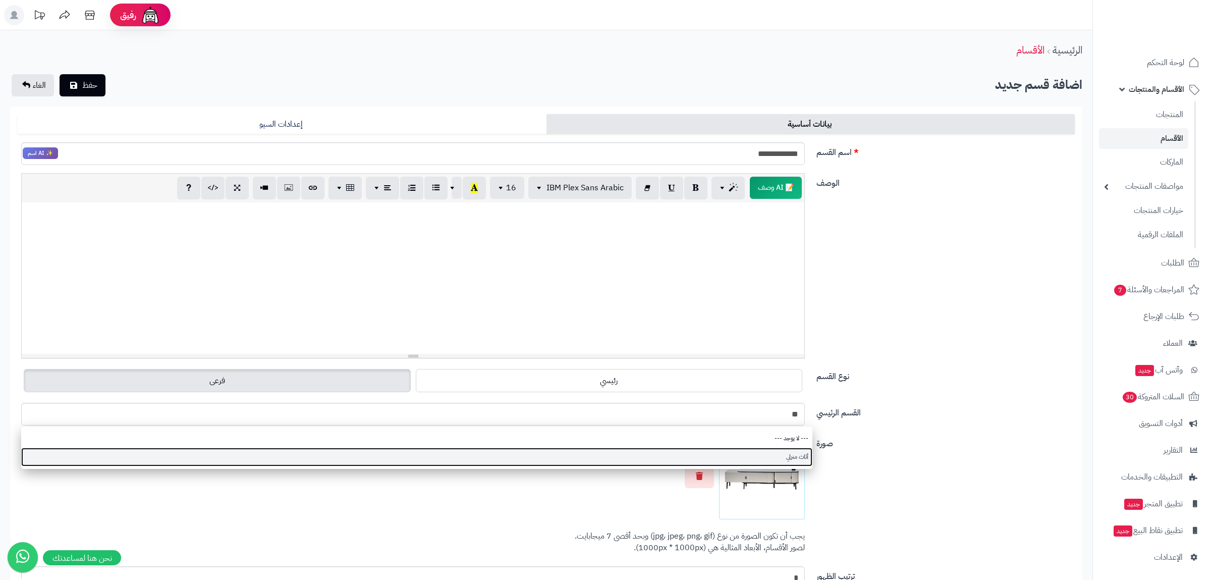
click at [781, 456] on link "أثاث منزلي" at bounding box center [416, 457] width 791 height 19
type input "**********"
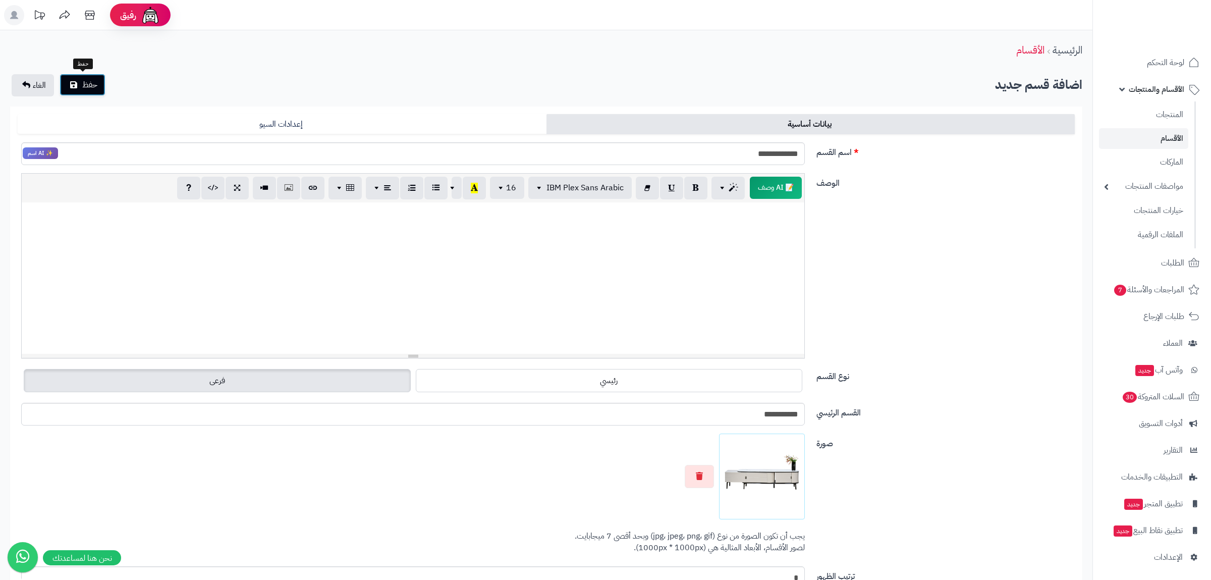
click at [80, 82] on button "حفظ" at bounding box center [83, 85] width 46 height 22
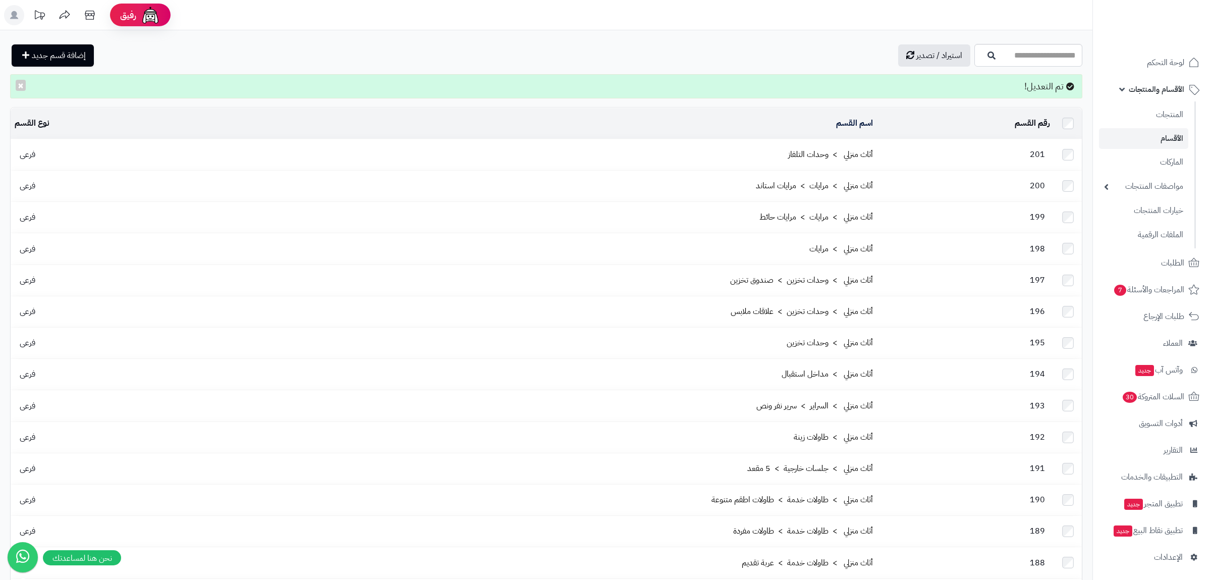
click at [781, 154] on td "أثاث منزلي > وحدات التلفاز" at bounding box center [531, 154] width 691 height 31
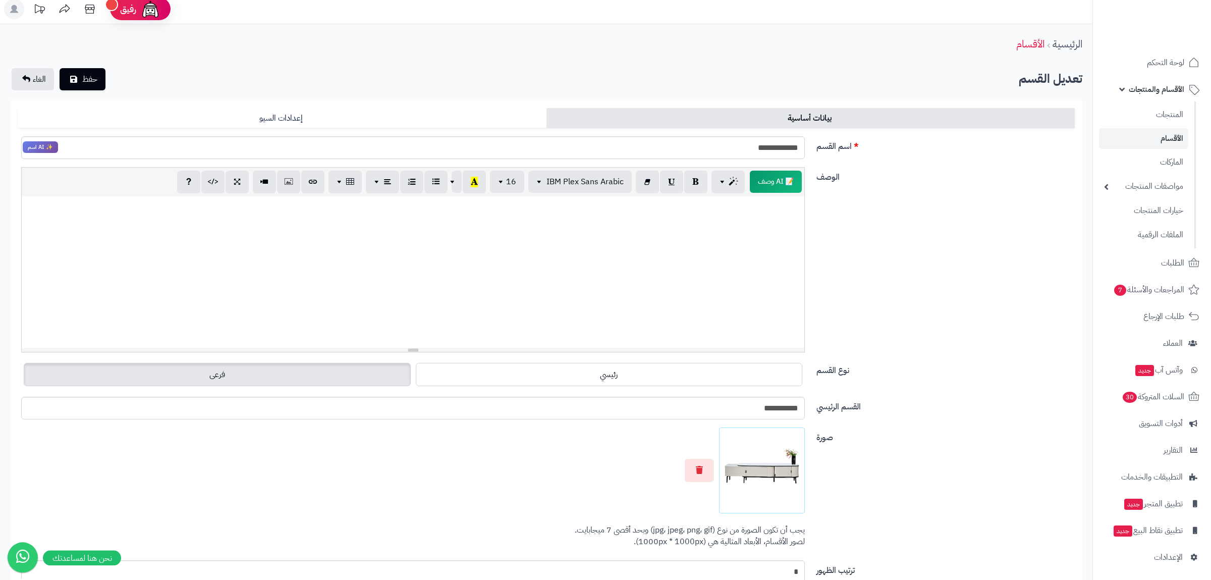
scroll to position [140, 0]
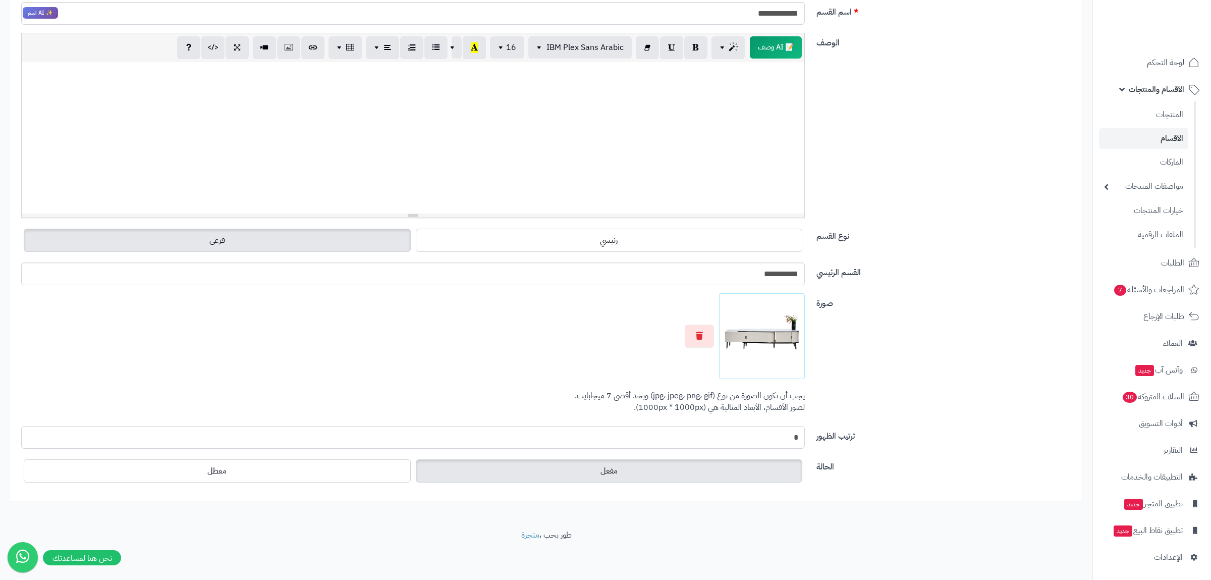
drag, startPoint x: 790, startPoint y: 440, endPoint x: 813, endPoint y: 444, distance: 23.1
click at [805, 444] on input "*" at bounding box center [413, 437] width 784 height 23
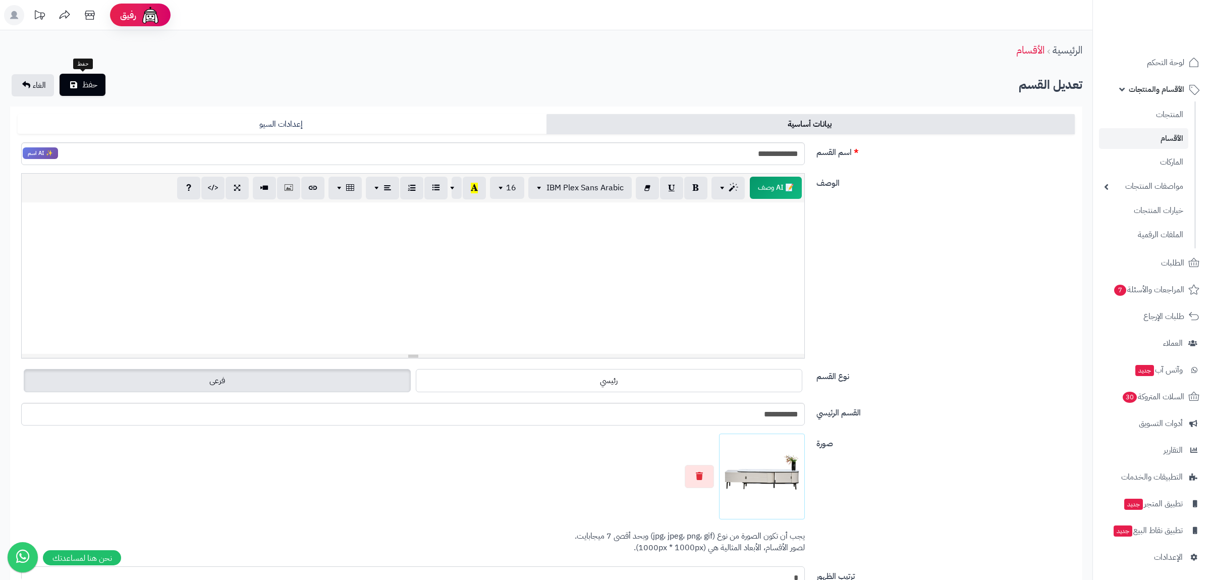
type input "*"
click at [82, 84] on button "حفظ" at bounding box center [83, 85] width 46 height 22
